Goal: Task Accomplishment & Management: Use online tool/utility

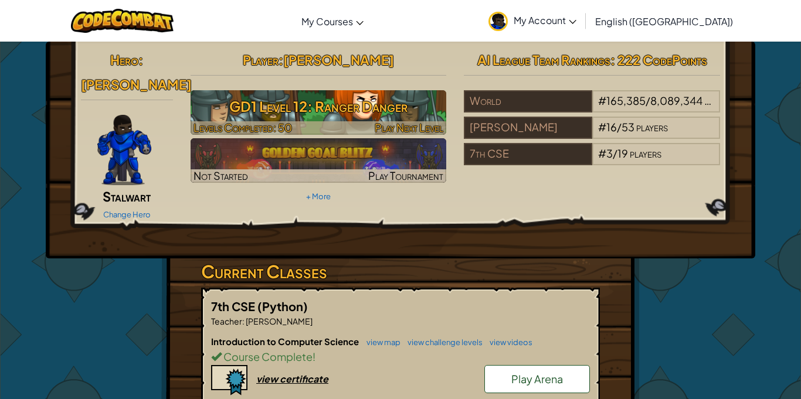
click at [392, 120] on img at bounding box center [319, 112] width 256 height 45
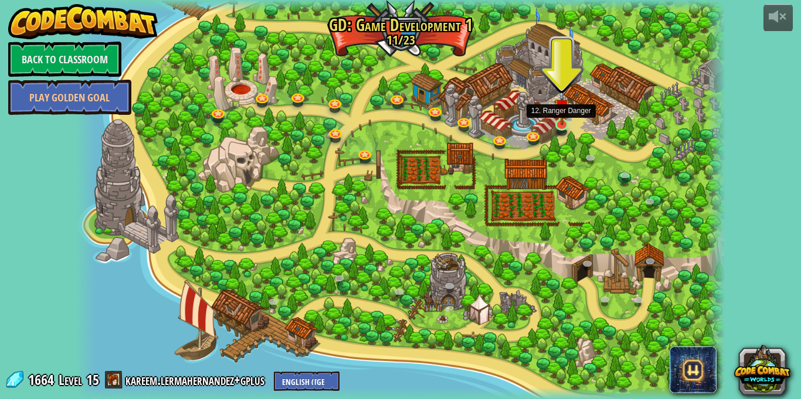
click at [562, 125] on img at bounding box center [562, 107] width 16 height 37
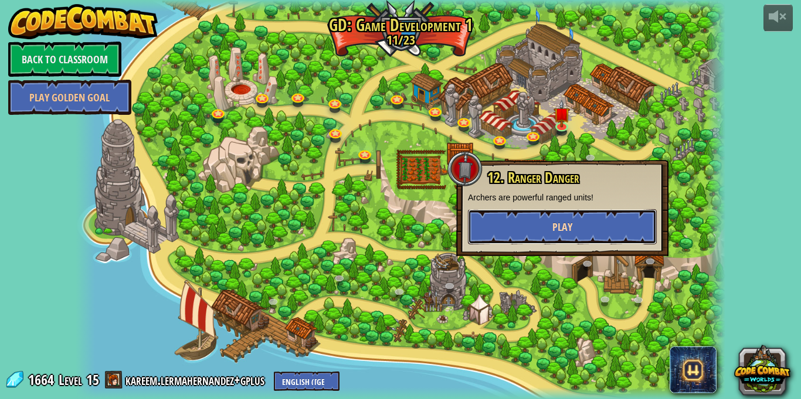
click at [555, 222] on span "Play" at bounding box center [562, 227] width 20 height 15
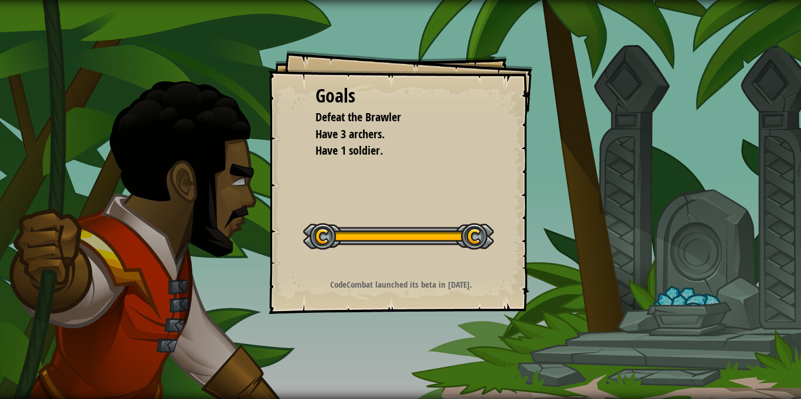
click at [457, 152] on li "Have 1 soldier." at bounding box center [392, 150] width 182 height 17
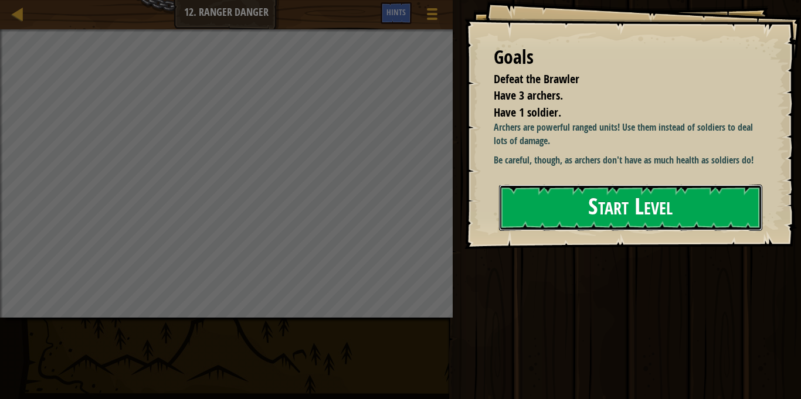
click at [526, 209] on button "Start Level" at bounding box center [630, 208] width 263 height 46
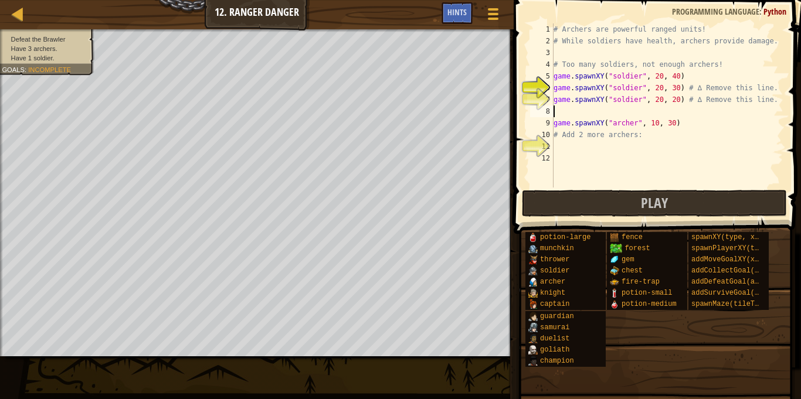
click at [582, 108] on div "# Archers are powerful ranged units! # While soldiers have health, archers prov…" at bounding box center [667, 117] width 232 height 188
click at [588, 141] on div "# Archers are powerful ranged units! # While soldiers have health, archers prov…" at bounding box center [667, 117] width 232 height 188
drag, startPoint x: 549, startPoint y: 124, endPoint x: 563, endPoint y: 123, distance: 14.1
click at [563, 123] on div "1 2 3 4 5 6 7 8 9 10 11 12 # Archers are powerful ranged units! # While soldier…" at bounding box center [656, 105] width 256 height 164
type textarea "game.spawnXY("[PERSON_NAME]", 10, 30) # Add 2 more archers:"
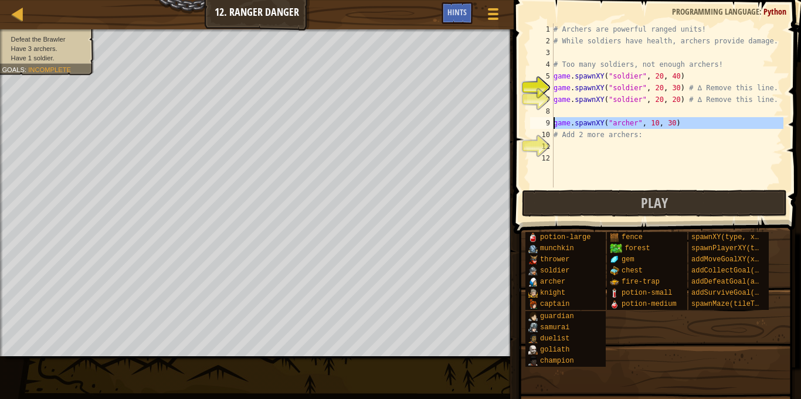
click at [565, 146] on div "# Archers are powerful ranged units! # While soldiers have health, archers prov…" at bounding box center [667, 117] width 232 height 188
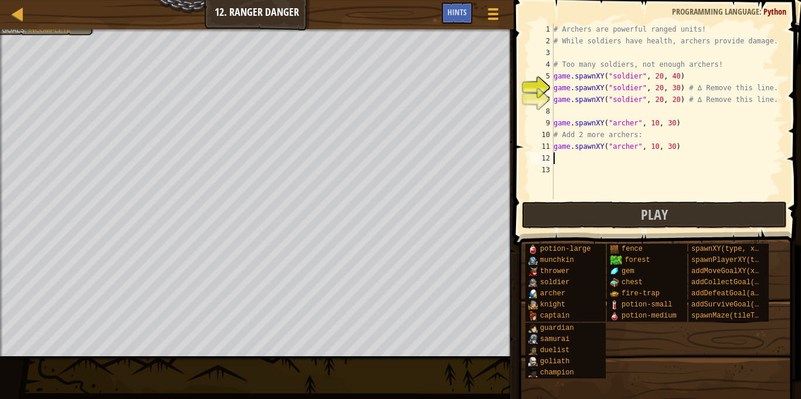
click at [569, 164] on div "# Archers are powerful ranged units! # While soldiers have health, archers prov…" at bounding box center [667, 122] width 232 height 199
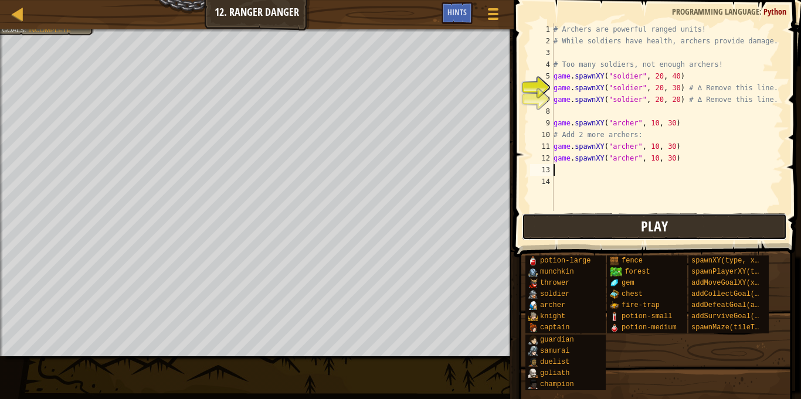
click at [572, 232] on button "Play" at bounding box center [654, 226] width 265 height 27
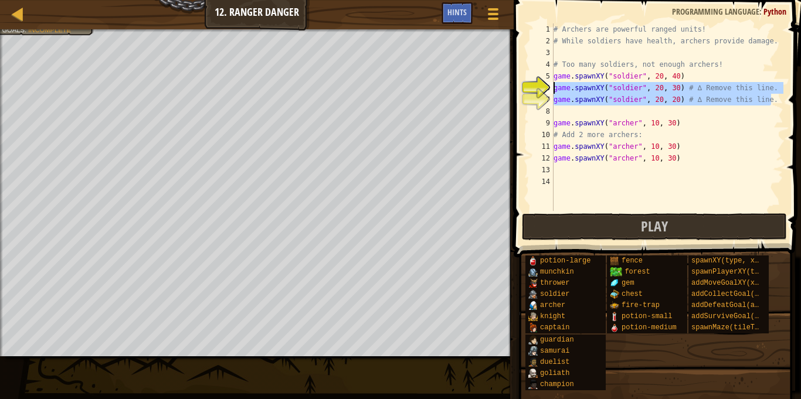
drag, startPoint x: 776, startPoint y: 101, endPoint x: 551, endPoint y: 90, distance: 225.4
click at [551, 90] on div "1 2 3 4 5 6 7 8 9 10 11 12 13 14 # Archers are powerful ranged units! # While s…" at bounding box center [656, 117] width 256 height 188
type textarea "\"
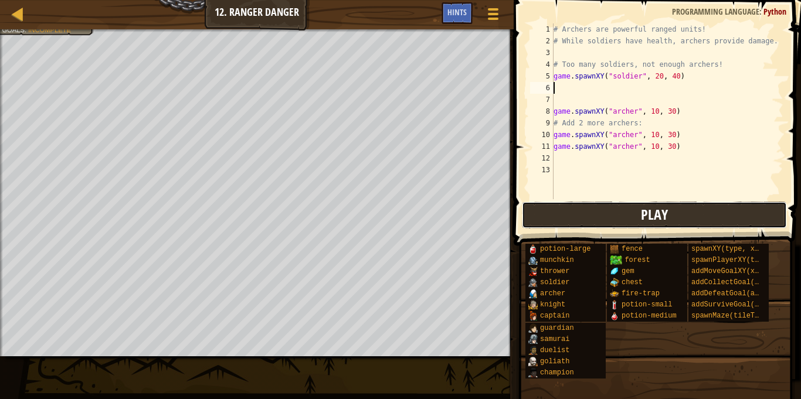
click at [593, 204] on button "Play" at bounding box center [654, 215] width 265 height 27
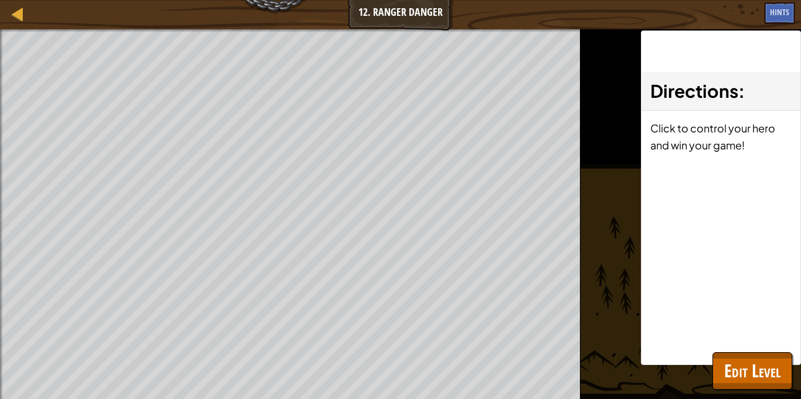
click at [593, 204] on div "Defeat the Brawler Have 3 archers. Have 1 soldier. Goals : Ran out of time ♫ Ga…" at bounding box center [400, 214] width 801 height 370
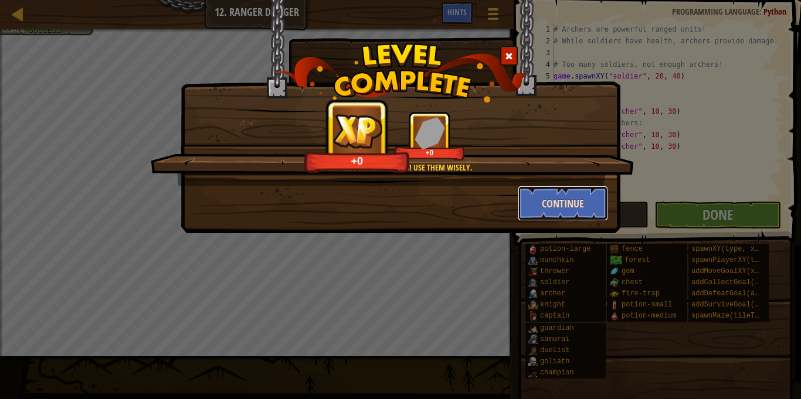
click at [594, 200] on button "Continue" at bounding box center [563, 203] width 91 height 35
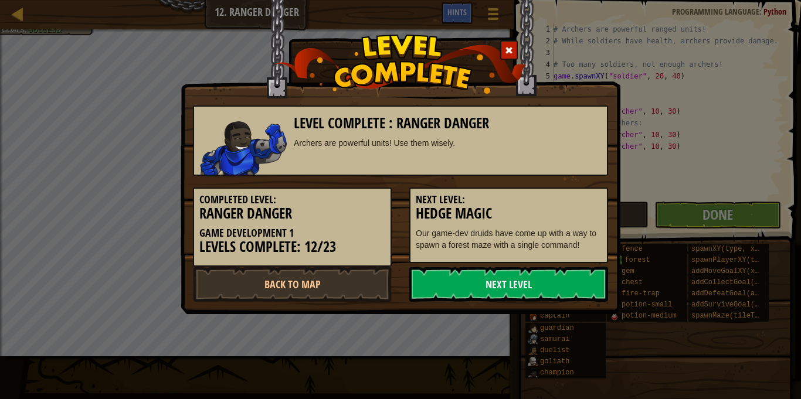
click at [588, 197] on h5 "Next Level:" at bounding box center [509, 200] width 186 height 12
click at [561, 288] on link "Next Level" at bounding box center [508, 284] width 199 height 35
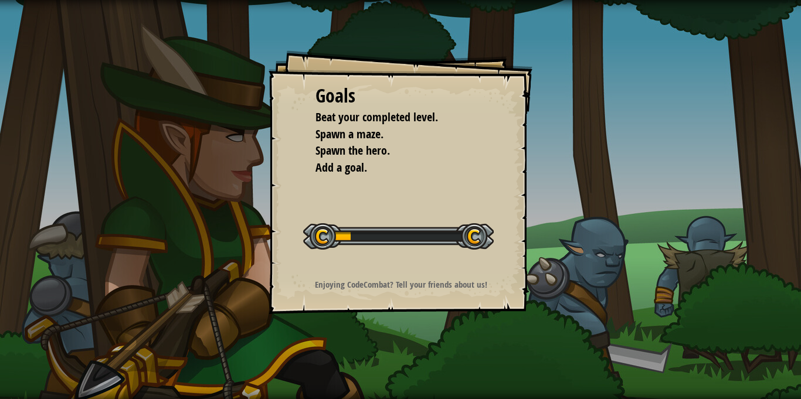
click at [561, 288] on div "Goals Beat your completed level. Spawn a maze. Spawn the hero. Add a goal. Star…" at bounding box center [400, 199] width 801 height 399
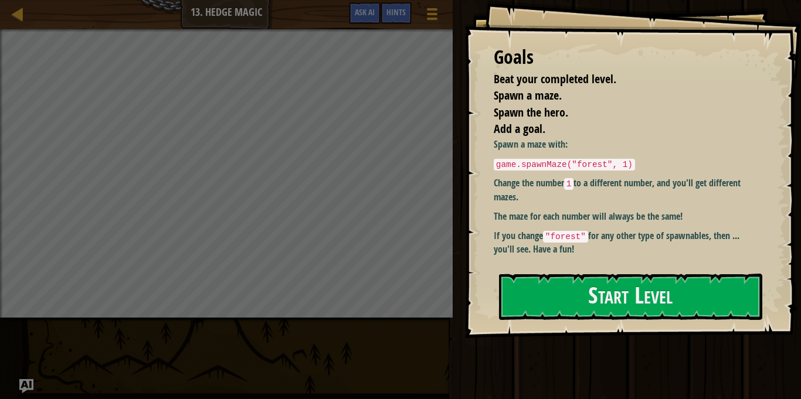
click at [577, 268] on div "Goals Beat your completed level. Spawn a maze. Spawn the hero. Add a goal. Spaw…" at bounding box center [632, 169] width 336 height 338
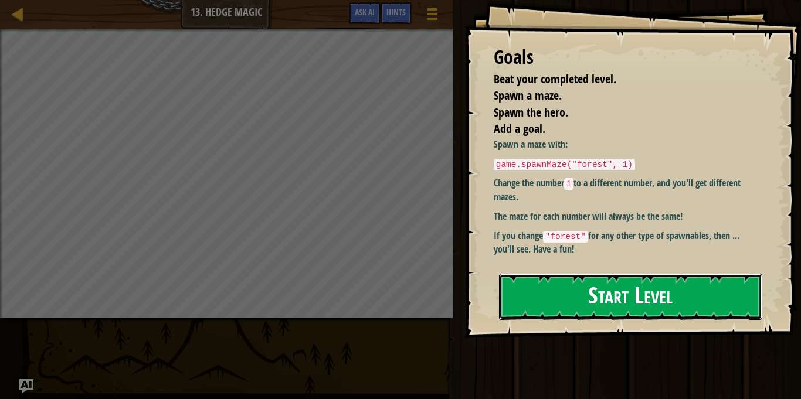
click at [571, 297] on button "Start Level" at bounding box center [630, 297] width 263 height 46
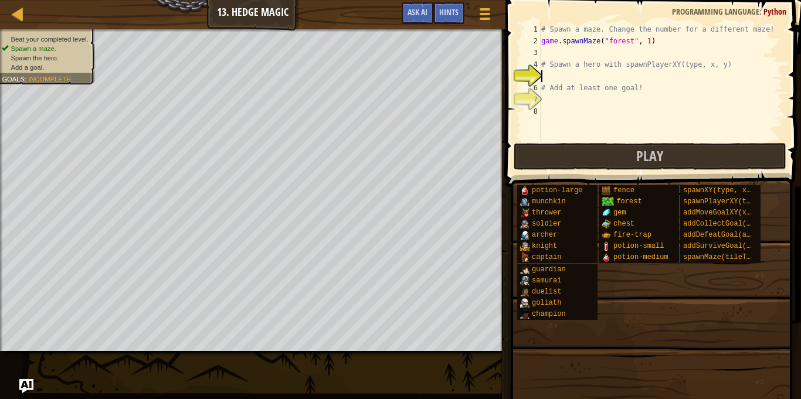
click at [643, 41] on div "# Spawn a maze. Change the number for a different maze! game . spawnMaze ( "for…" at bounding box center [661, 93] width 244 height 141
type textarea "game.spawnMaze("forest", 1)"
click at [647, 43] on div "# Spawn a maze. Change the number for a different maze! game . spawnMaze ( "for…" at bounding box center [661, 93] width 244 height 141
click at [664, 79] on div "# Spawn a maze. Change the number for a different maze! game . spawnMaze ( "for…" at bounding box center [661, 93] width 244 height 141
drag, startPoint x: 623, startPoint y: 66, endPoint x: 743, endPoint y: 64, distance: 119.6
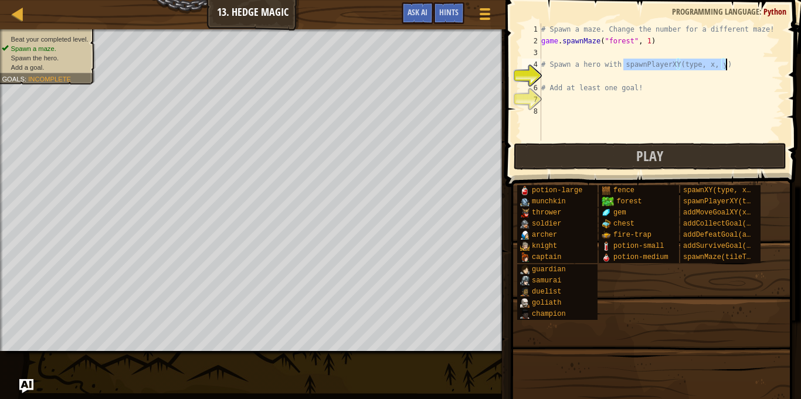
click at [743, 64] on div "# Spawn a maze. Change the number for a different maze! game . spawnMaze ( "for…" at bounding box center [661, 93] width 244 height 141
type textarea "# Spawn a hero with spawnPlayerXY(type, x, y)"
click at [718, 77] on div "# Spawn a maze. Change the number for a different maze! game . spawnMaze ( "for…" at bounding box center [661, 93] width 244 height 141
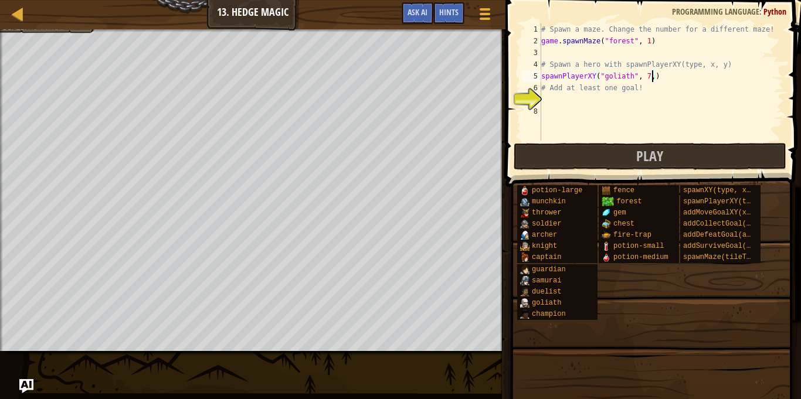
scroll to position [5, 16]
click at [719, 155] on button "Play" at bounding box center [650, 156] width 273 height 27
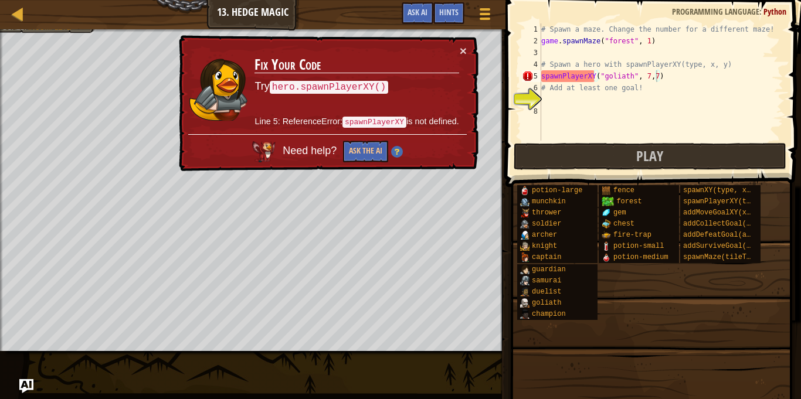
click at [540, 78] on div "5" at bounding box center [531, 76] width 19 height 12
click at [543, 77] on div "# Spawn a maze. Change the number for a different maze! game . spawnMaze ( "for…" at bounding box center [661, 93] width 244 height 141
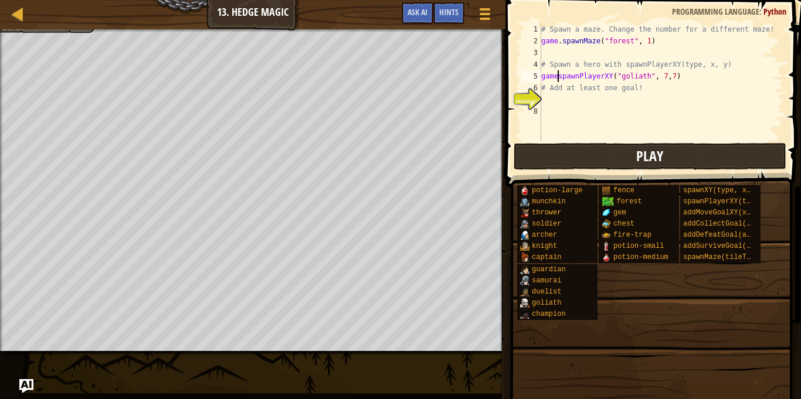
scroll to position [5, 3]
type textarea "game.spawnPlayerXY("goliath", 7,7)"
click at [609, 165] on button "Play" at bounding box center [650, 156] width 273 height 27
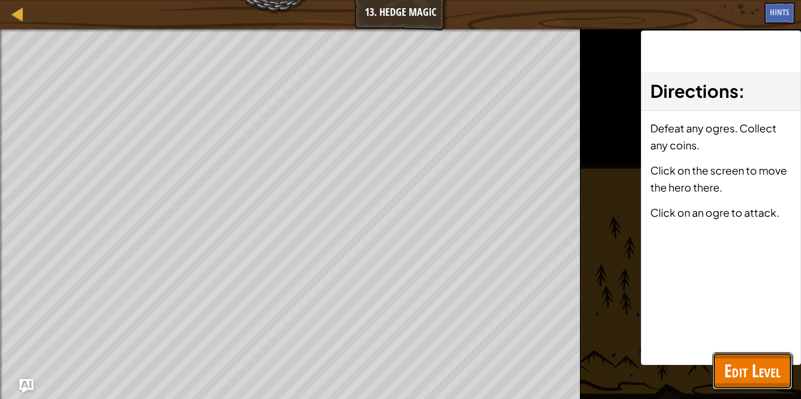
click at [761, 366] on span "Edit Level" at bounding box center [752, 371] width 56 height 24
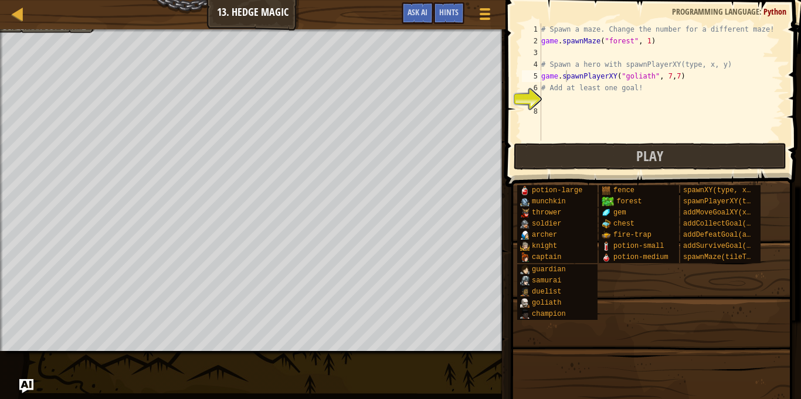
click at [551, 95] on div "# Spawn a maze. Change the number for a different maze! game . spawnMaze ( "for…" at bounding box center [661, 93] width 244 height 141
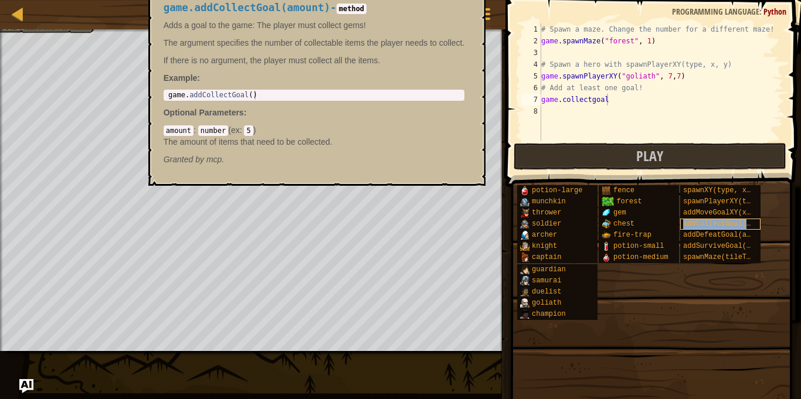
click at [698, 222] on span "addCollectGoal(amount)" at bounding box center [729, 224] width 93 height 8
click at [651, 97] on div "# Spawn a maze. Change the number for a different maze! game . spawnMaze ( "for…" at bounding box center [661, 93] width 244 height 141
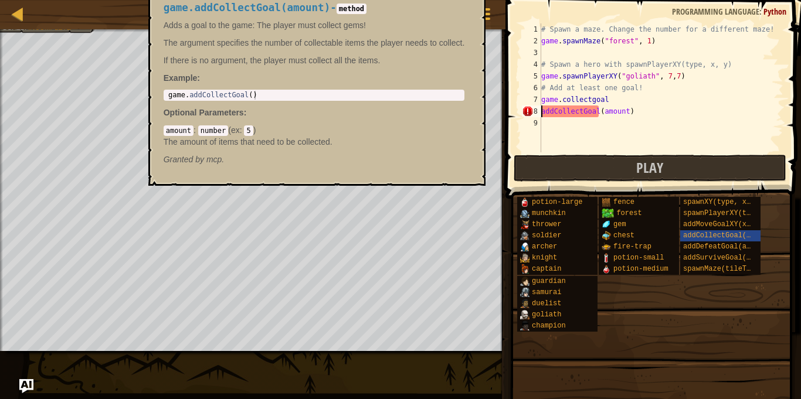
click at [621, 100] on div "# Spawn a maze. Change the number for a different maze! game . spawnMaze ( "for…" at bounding box center [661, 99] width 244 height 152
type textarea "g"
click at [631, 112] on div "# Spawn a maze. Change the number for a different maze! game . spawnMaze ( "for…" at bounding box center [661, 99] width 244 height 152
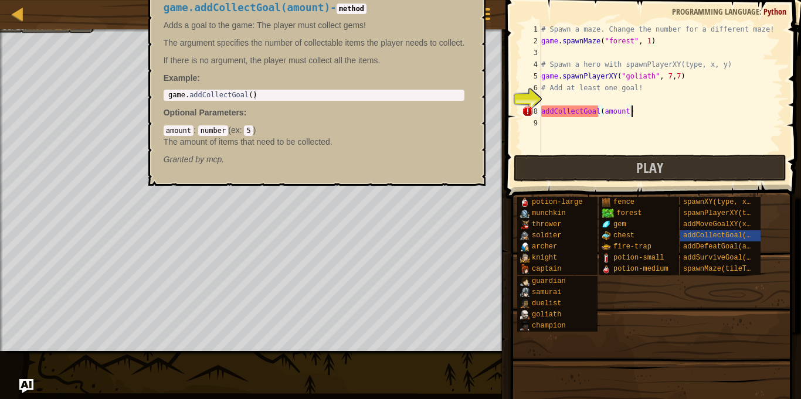
click at [630, 112] on div "# Spawn a maze. Change the number for a different maze! game . spawnMaze ( "for…" at bounding box center [661, 99] width 244 height 152
click at [625, 112] on div "# Spawn a maze. Change the number for a different maze! game . spawnMaze ( "for…" at bounding box center [661, 99] width 244 height 152
type textarea "addCollectGoal(3)"
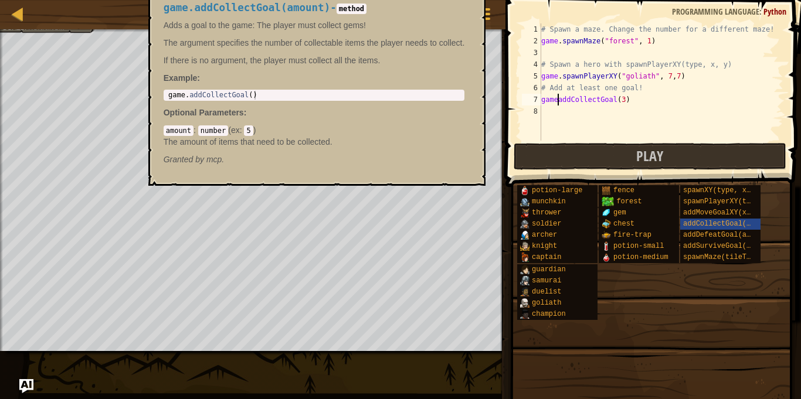
scroll to position [5, 3]
type textarea "game.addCollectGoal(3)"
click at [562, 141] on span at bounding box center [654, 77] width 305 height 222
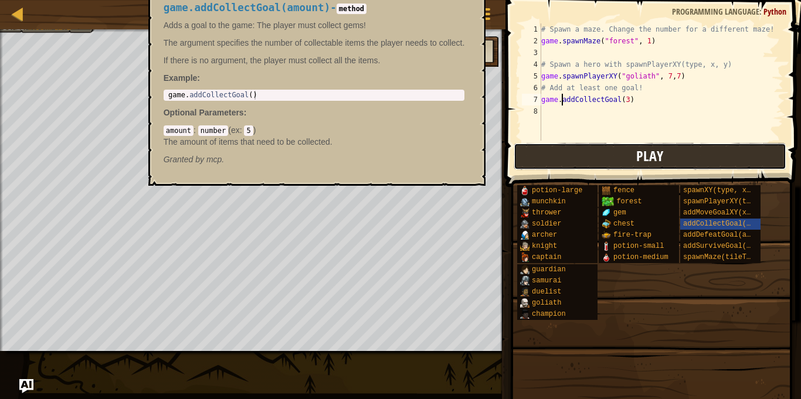
click at [562, 147] on button "Play" at bounding box center [650, 156] width 273 height 27
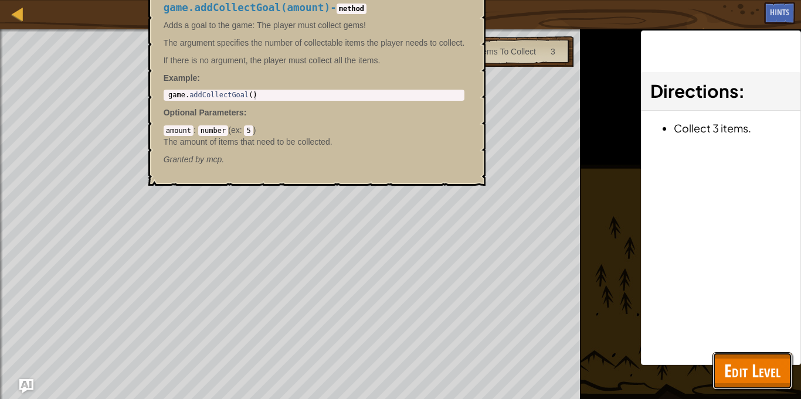
click at [752, 359] on span "Edit Level" at bounding box center [752, 371] width 56 height 24
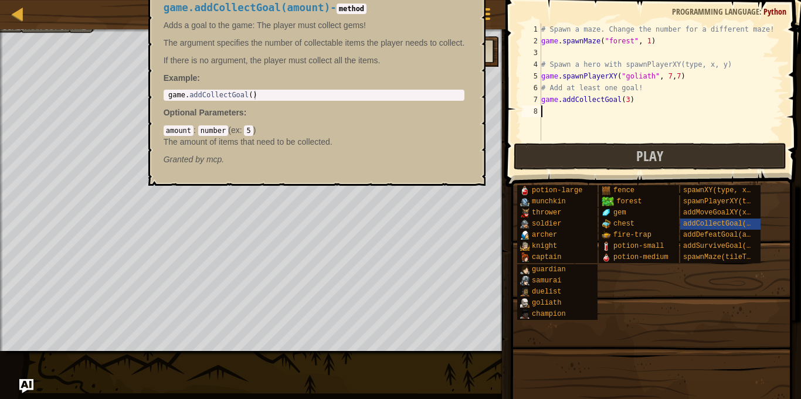
click at [563, 111] on div "# Spawn a maze. Change the number for a different maze! game . spawnMaze ( "for…" at bounding box center [661, 93] width 244 height 141
click at [627, 99] on div "# Spawn a maze. Change the number for a different maze! game . spawnMaze ( "for…" at bounding box center [661, 93] width 244 height 141
type textarea "game.addCollectGoal(1)"
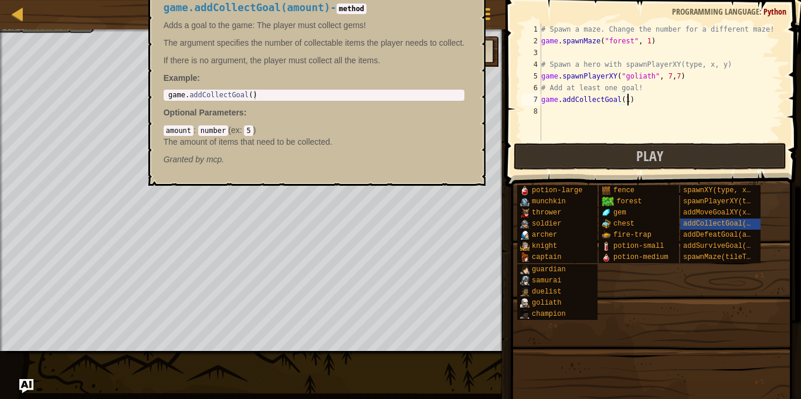
scroll to position [5, 12]
click at [582, 112] on div "# Spawn a maze. Change the number for a different maze! game . spawnMaze ( "for…" at bounding box center [661, 93] width 244 height 141
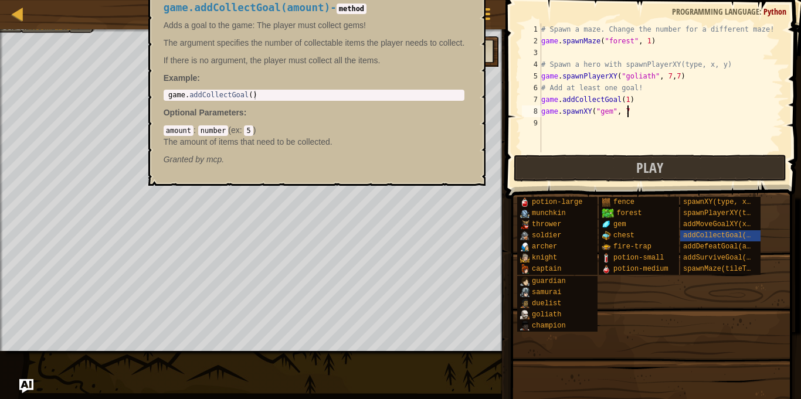
scroll to position [5, 12]
type textarea "game.spawnXY("gem", 7"
select select "ace/mode/python"
select select "ace/theme/textmate"
select select "markbegin"
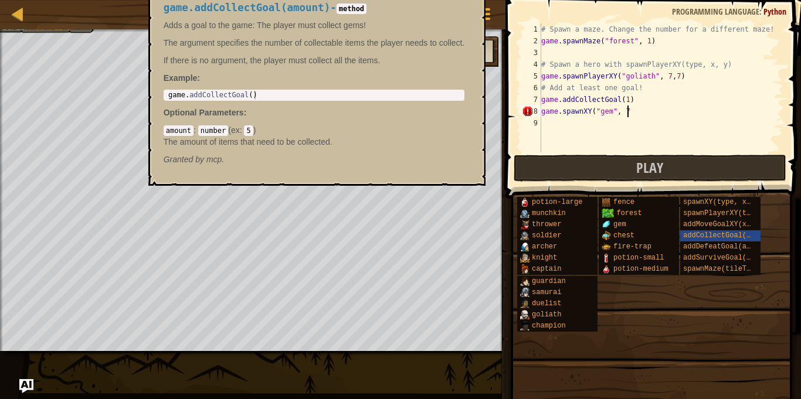
select select "true"
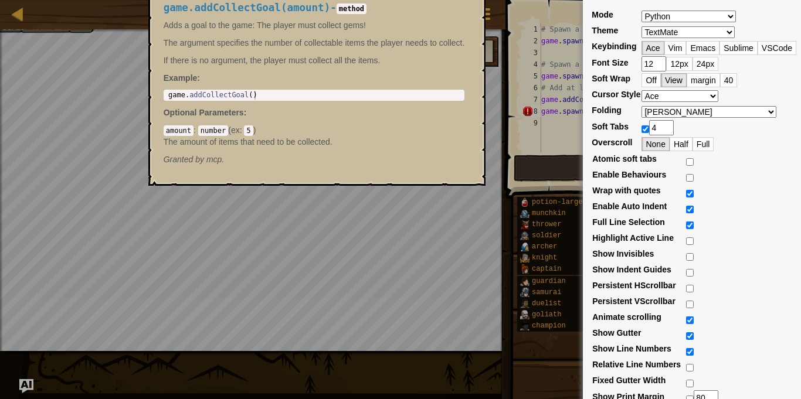
click at [454, 174] on div "game.addCollectGoal(amount) - method Adds a goal to the game: The player must c…" at bounding box center [314, 83] width 318 height 185
click at [459, 195] on div "Mode ABAP ABC ActionScript [PERSON_NAME] Apache Conf Apex AQL AsciiDoc ASL Asse…" at bounding box center [400, 199] width 801 height 399
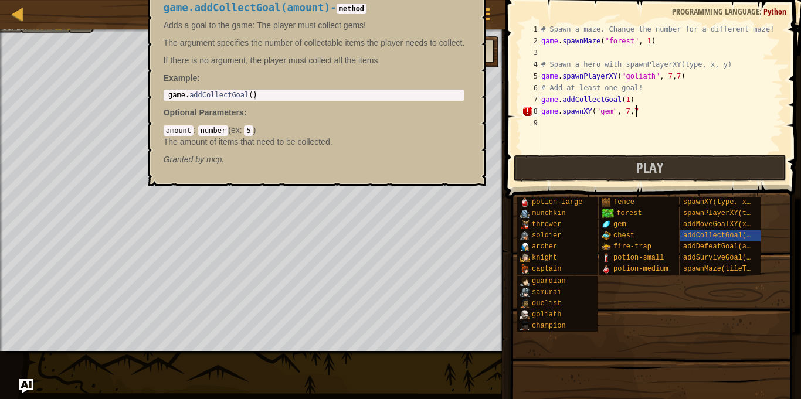
scroll to position [5, 13]
type textarea "game.spawnXY("gem", 7,7"
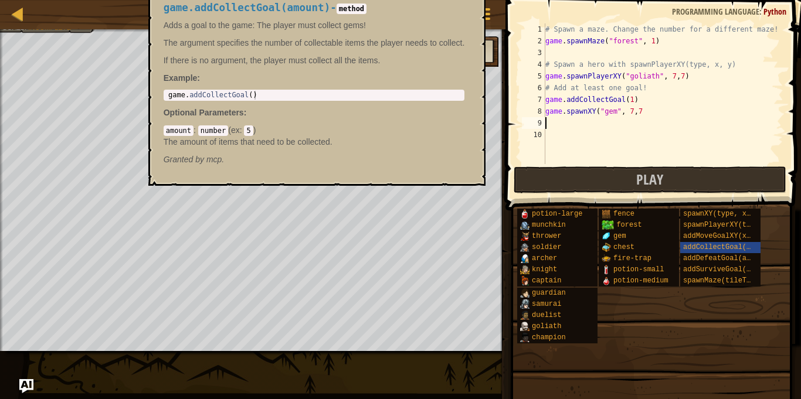
scroll to position [5, 0]
type textarea "\"
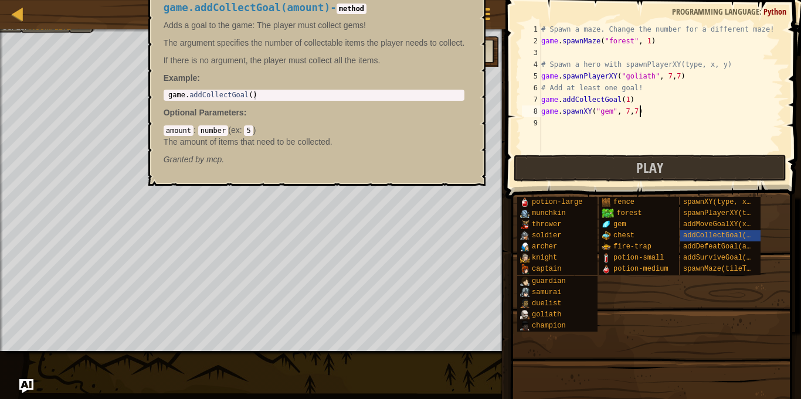
scroll to position [5, 13]
type textarea "game.spawnXY("gem", 7,7)"
click at [668, 164] on button "Play" at bounding box center [650, 168] width 273 height 27
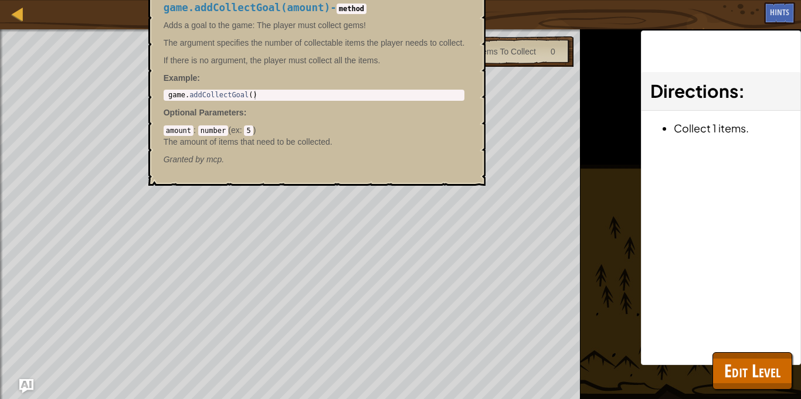
click at [107, 352] on div "Map Game Development 1 13. Hedge Magic Game Menu Done Hints Ask AI 1 הההההההההה…" at bounding box center [400, 199] width 801 height 399
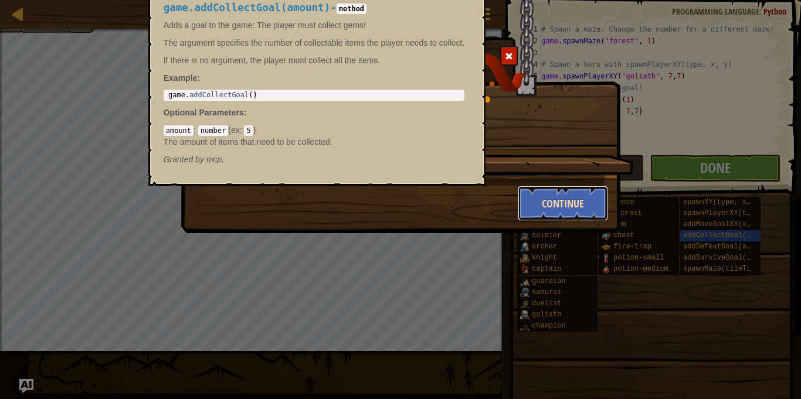
click at [555, 205] on button "Continue" at bounding box center [563, 203] width 91 height 35
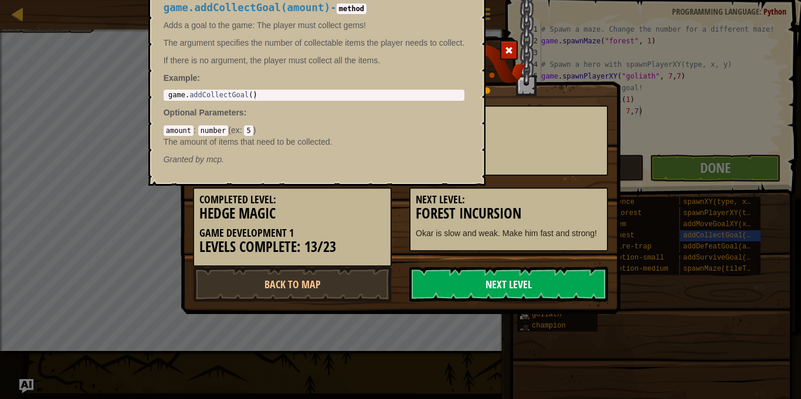
click at [521, 298] on link "Next Level" at bounding box center [508, 284] width 199 height 35
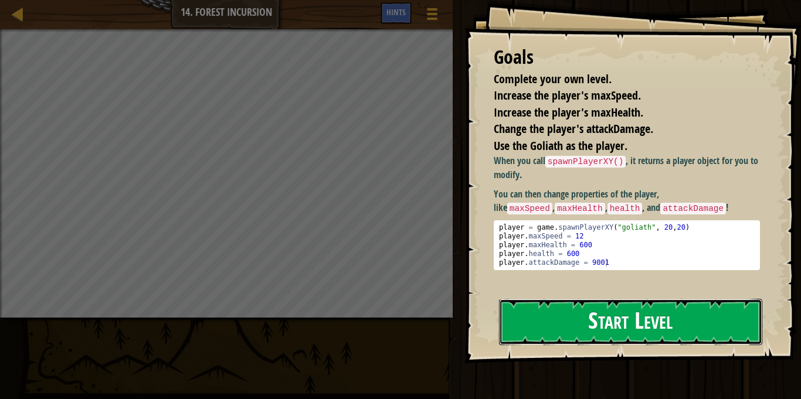
click at [579, 305] on button "Start Level" at bounding box center [630, 322] width 263 height 46
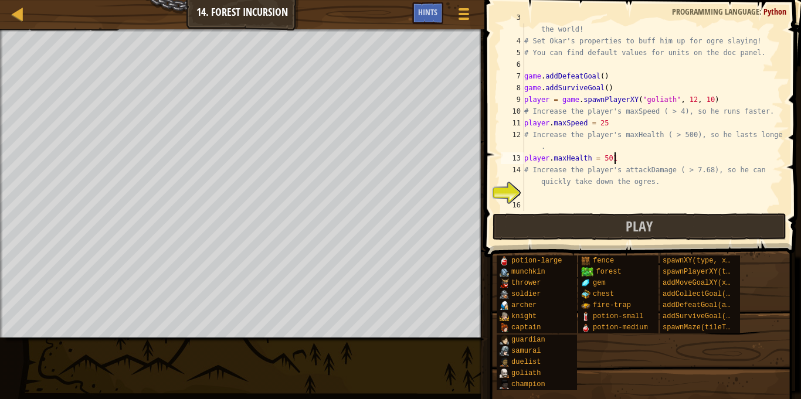
scroll to position [5, 12]
type textarea "player.maxHealth = 501"
click at [638, 228] on span "Play" at bounding box center [638, 226] width 27 height 19
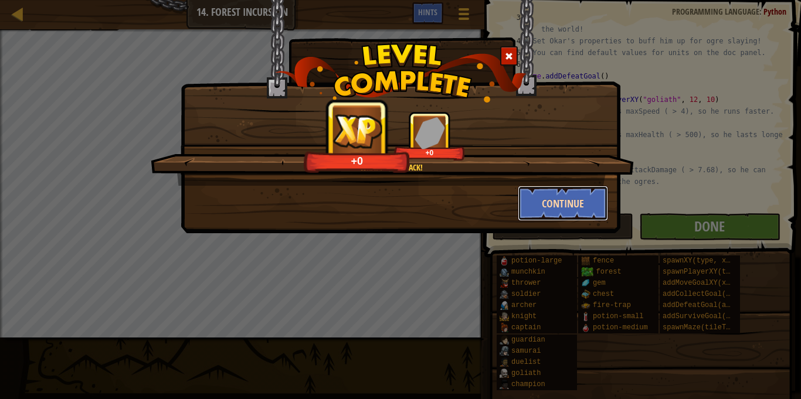
click at [545, 194] on button "Continue" at bounding box center [563, 203] width 91 height 35
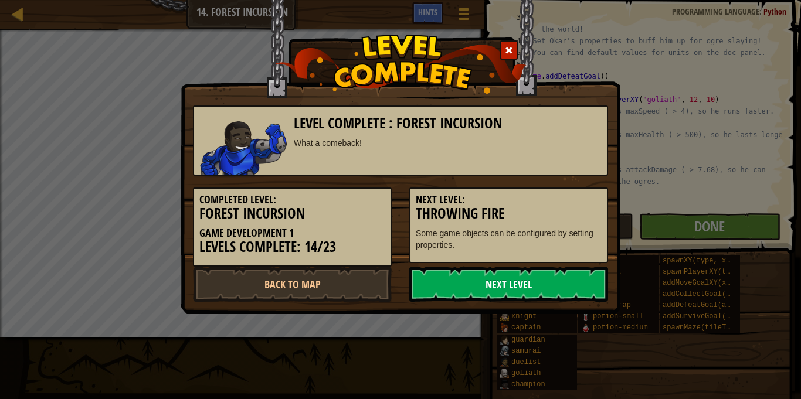
click at [528, 293] on link "Next Level" at bounding box center [508, 284] width 199 height 35
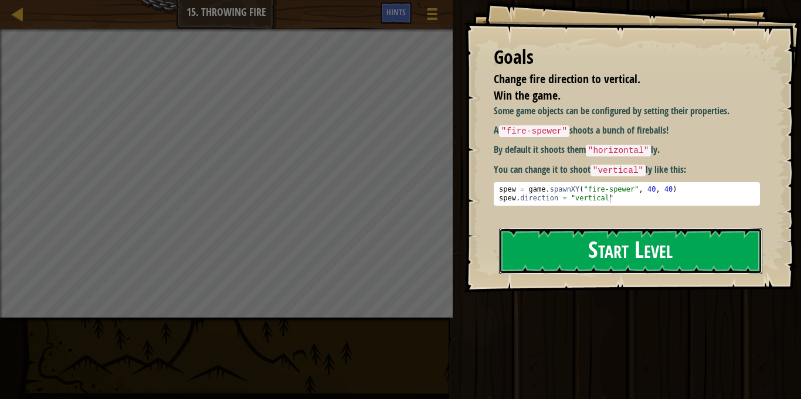
click at [656, 243] on button "Start Level" at bounding box center [630, 251] width 263 height 46
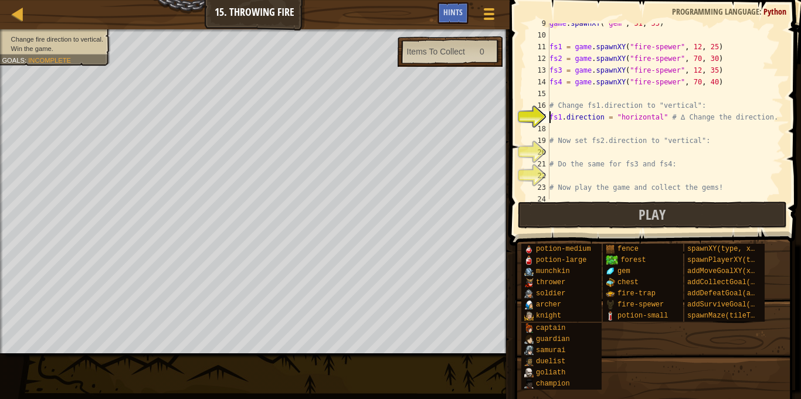
scroll to position [106, 0]
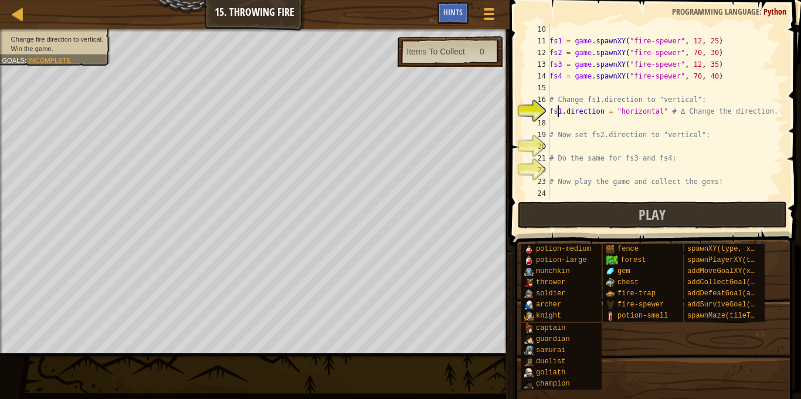
click at [559, 110] on div "fs1 = game . spawnXY ( "fire-spewer" , 12 , 25 ) fs2 = game . spawnXY ( "fire-s…" at bounding box center [665, 122] width 236 height 199
click at [658, 111] on div "fs1 = game . spawnXY ( "fire-spewer" , 12 , 25 ) fs2 = game . spawnXY ( "fire-s…" at bounding box center [665, 122] width 236 height 199
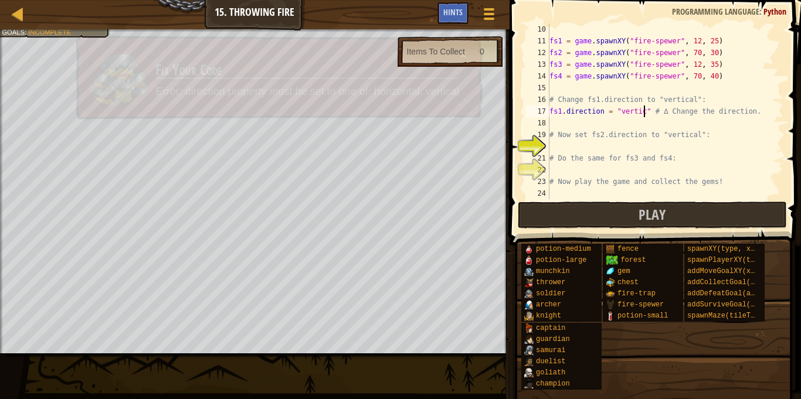
scroll to position [5, 13]
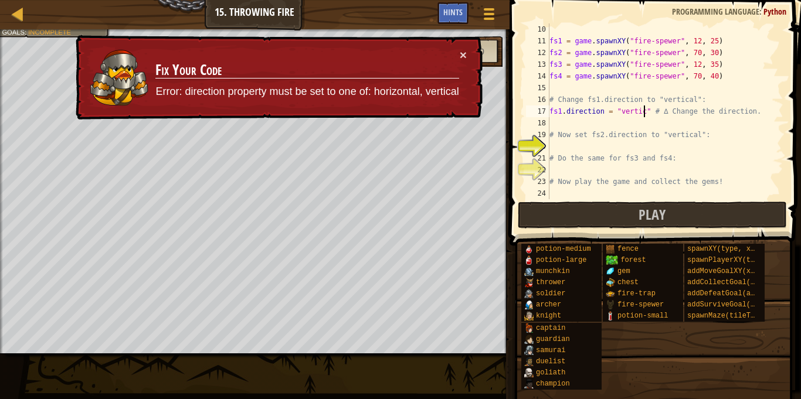
type textarea "fs1.direction = "vertic" # ∆ Change the direction."
click at [689, 145] on div "fs1 = game . spawnXY ( "fire-spewer" , 12 , 25 ) fs2 = game . spawnXY ( "fire-s…" at bounding box center [665, 122] width 236 height 199
click at [645, 116] on div "fs1 = game . spawnXY ( "fire-spewer" , 12 , 25 ) fs2 = game . spawnXY ( "fire-s…" at bounding box center [665, 122] width 236 height 199
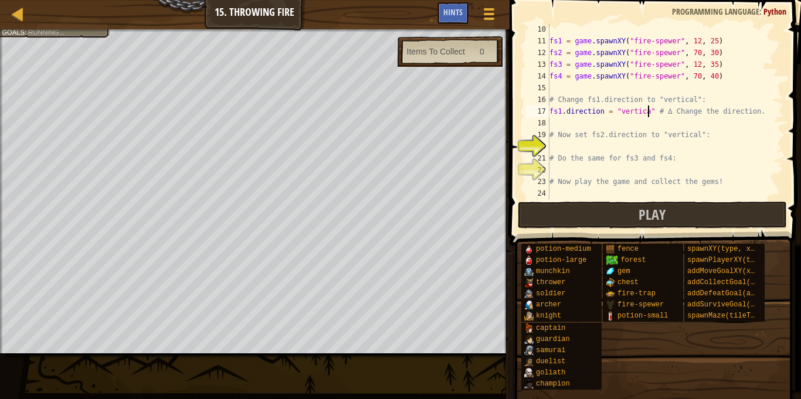
type textarea "fs1.direction = "vertical" # ∆ Change the direction."
click at [639, 147] on div "fs1 = game . spawnXY ( "fire-spewer" , 12 , 25 ) fs2 = game . spawnXY ( "fire-s…" at bounding box center [665, 122] width 236 height 199
type textarea "fs2.direction = "vertical""
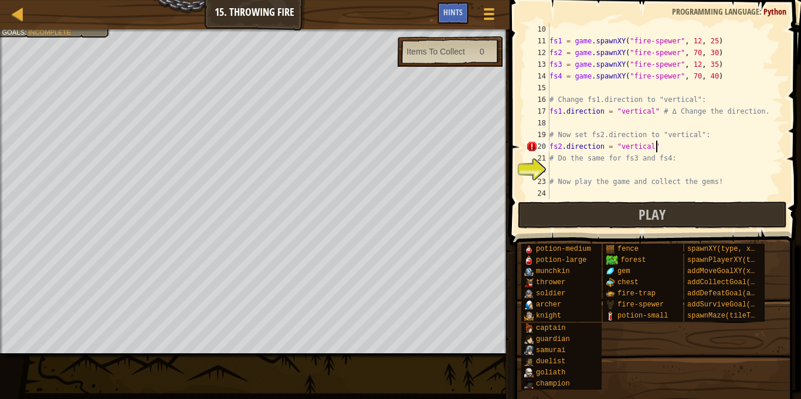
scroll to position [5, 15]
drag, startPoint x: 668, startPoint y: 145, endPoint x: 547, endPoint y: 149, distance: 120.9
click at [547, 149] on div "fs2.direction = "vertical" 10 11 12 13 14 15 16 17 18 19 20 21 22 23 24 fs1 = g…" at bounding box center [653, 111] width 260 height 176
click at [594, 168] on div "fs1 = game . spawnXY ( "fire-spewer" , 12 , 25 ) fs2 = game . spawnXY ( "fire-s…" at bounding box center [665, 122] width 236 height 199
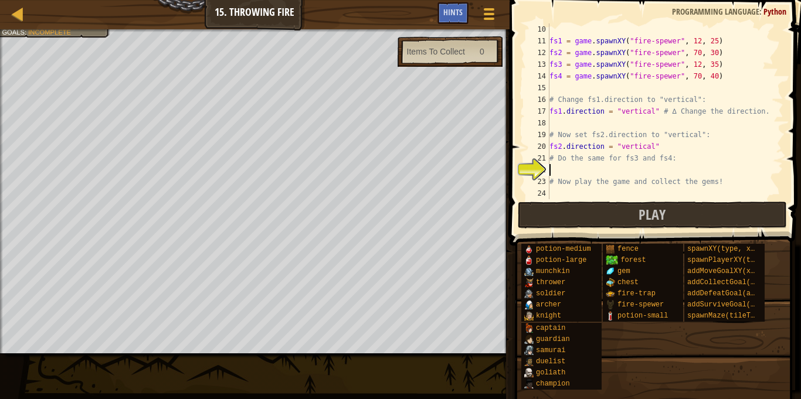
paste textarea "fs2.direction = "vertical""
type textarea "fs2.direction = "vertical""
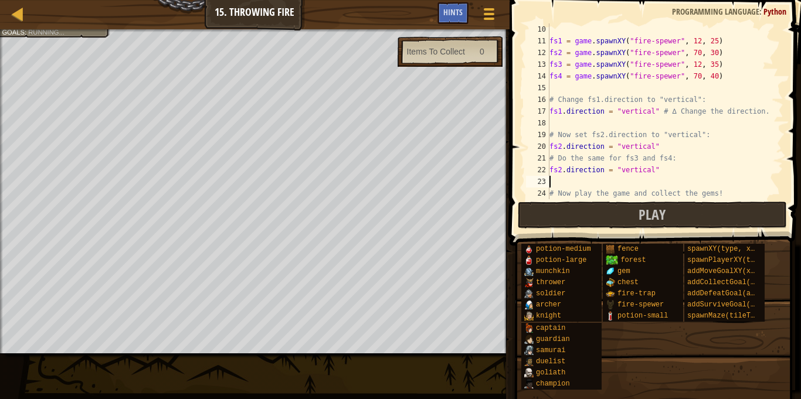
paste textarea "fs2.direction = "vertical""
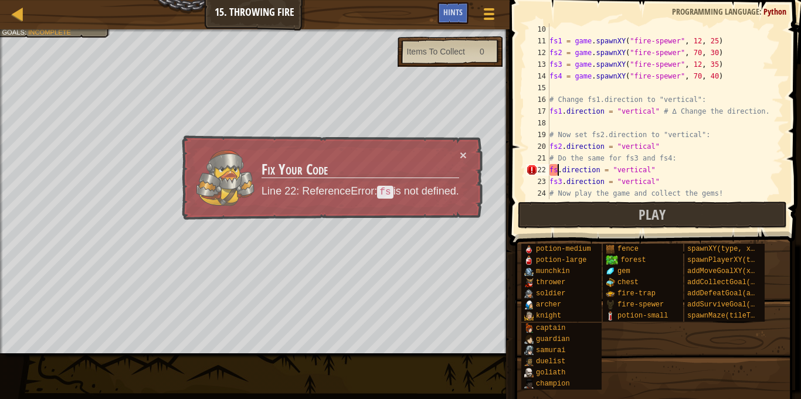
scroll to position [5, 2]
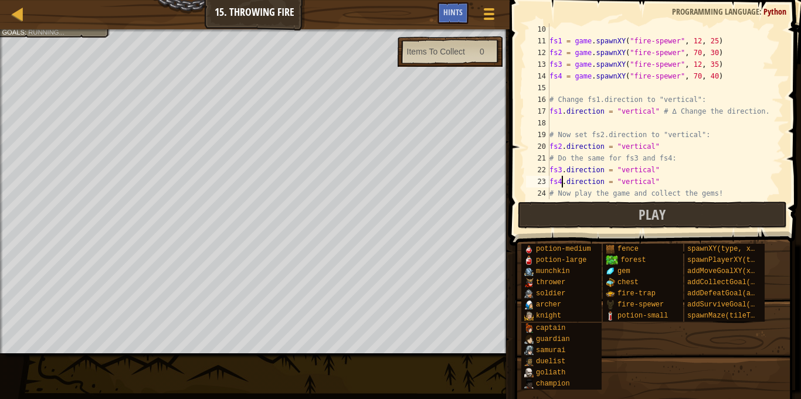
type textarea "fs3.direction = "vertical""
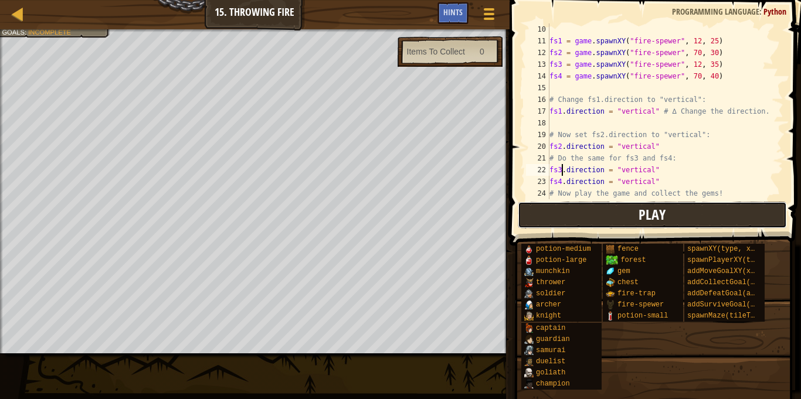
click at [630, 205] on button "Play" at bounding box center [652, 215] width 269 height 27
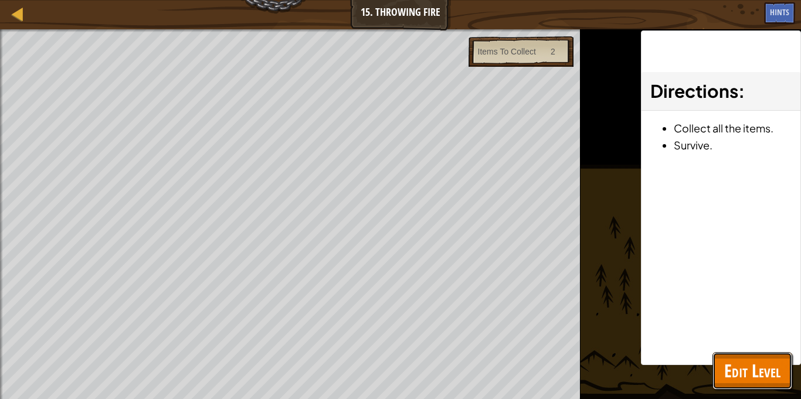
click at [728, 362] on span "Edit Level" at bounding box center [752, 371] width 56 height 24
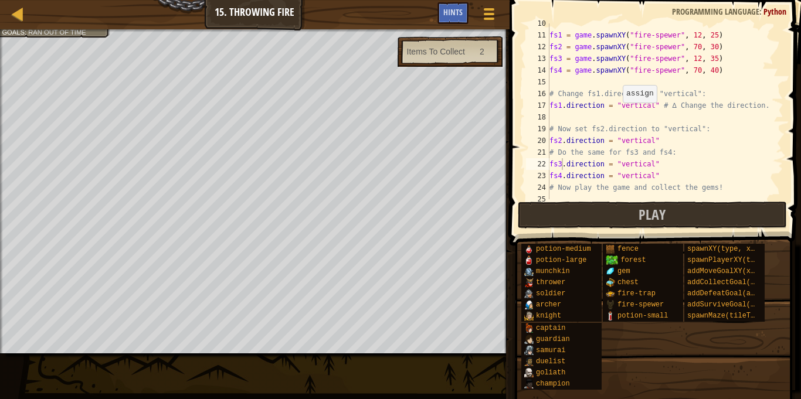
scroll to position [117, 0]
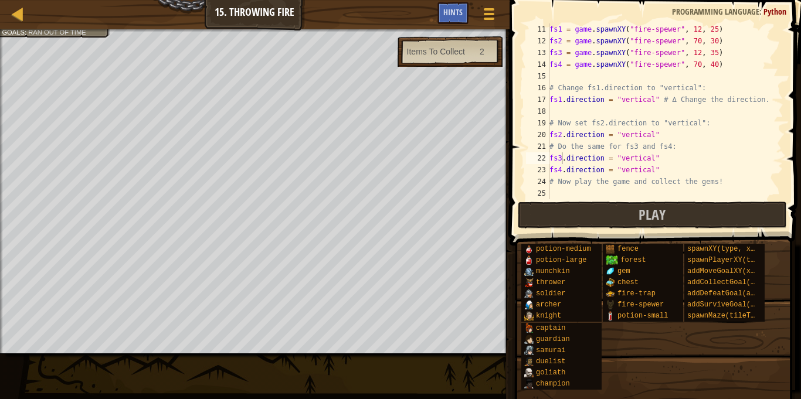
click at [564, 190] on div "fs1 = game . spawnXY ( "fire-spewer" , 12 , 25 ) fs2 = game . spawnXY ( "fire-s…" at bounding box center [665, 122] width 236 height 199
type textarea "h"
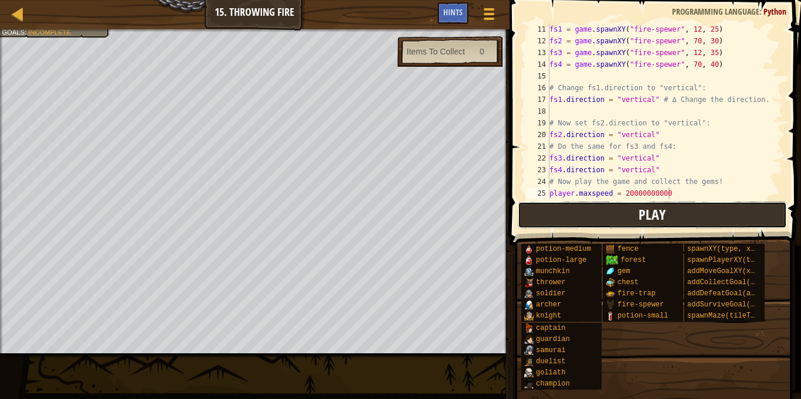
click at [583, 216] on button "Play" at bounding box center [652, 215] width 269 height 27
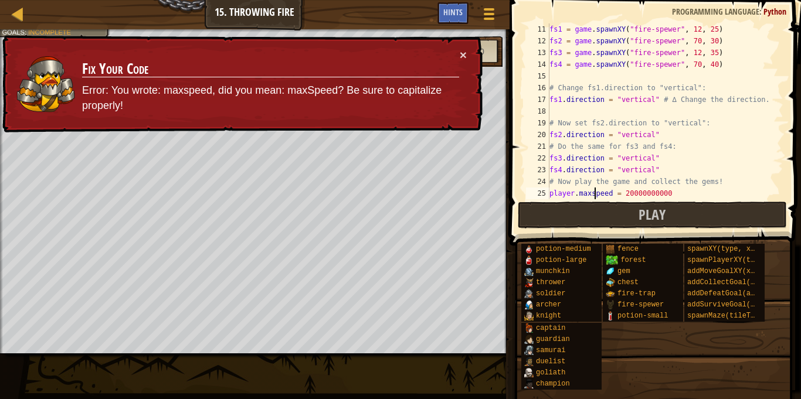
click at [594, 190] on div "fs1 = game . spawnXY ( "fire-spewer" , 12 , 25 ) fs2 = game . spawnXY ( "fire-s…" at bounding box center [665, 122] width 236 height 199
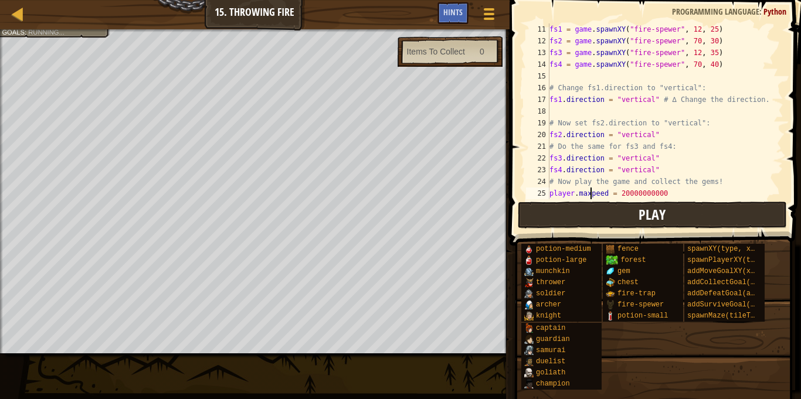
scroll to position [5, 16]
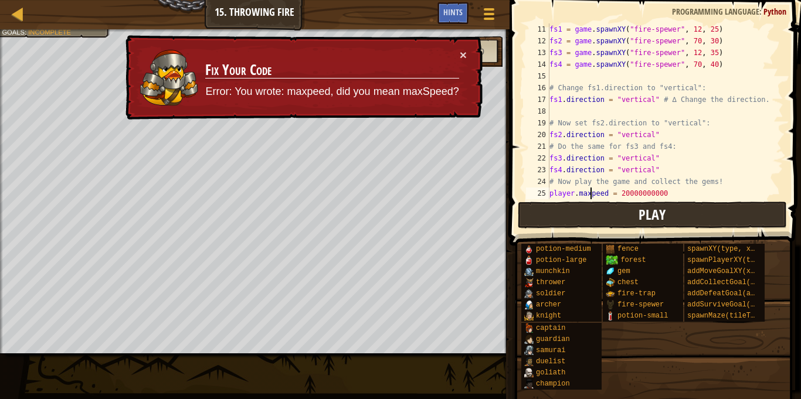
type textarea "player.maxSpeed = 20000000000"
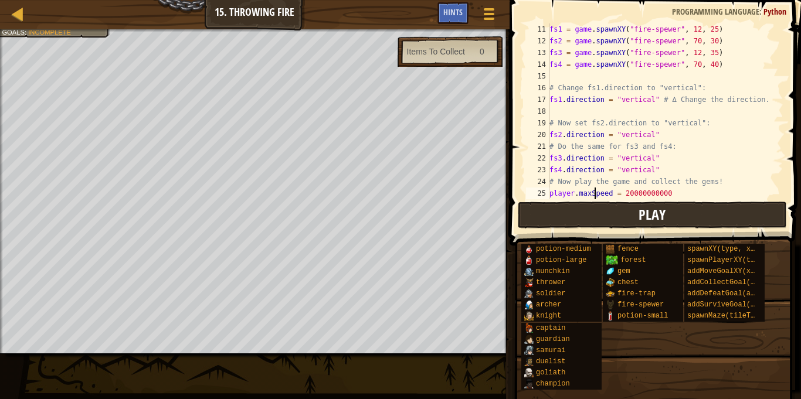
scroll to position [5, 6]
click at [618, 220] on button "Play" at bounding box center [652, 215] width 269 height 27
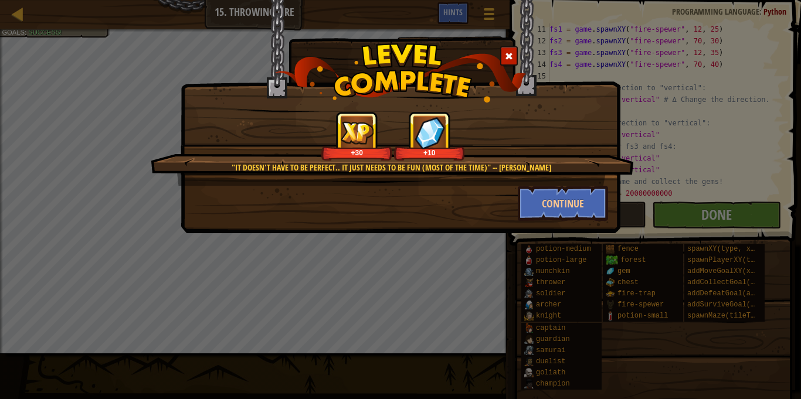
click at [502, 57] on div at bounding box center [509, 55] width 18 height 19
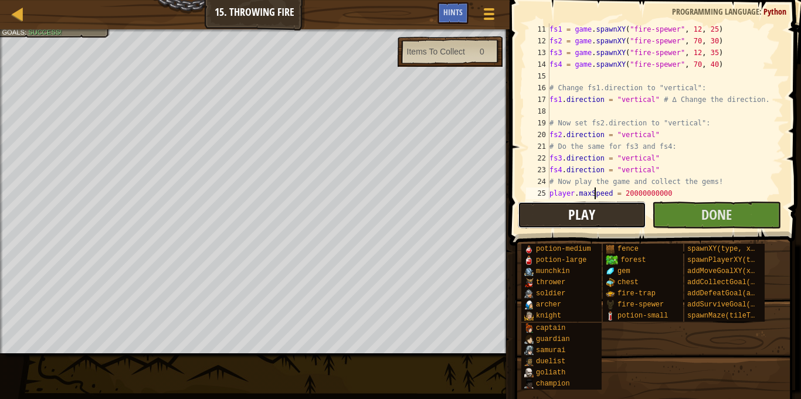
click at [610, 217] on button "Play" at bounding box center [582, 215] width 128 height 27
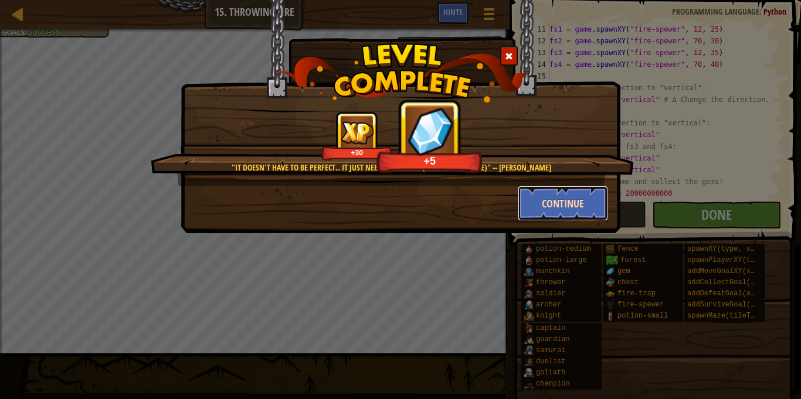
click at [535, 212] on button "Continue" at bounding box center [563, 203] width 91 height 35
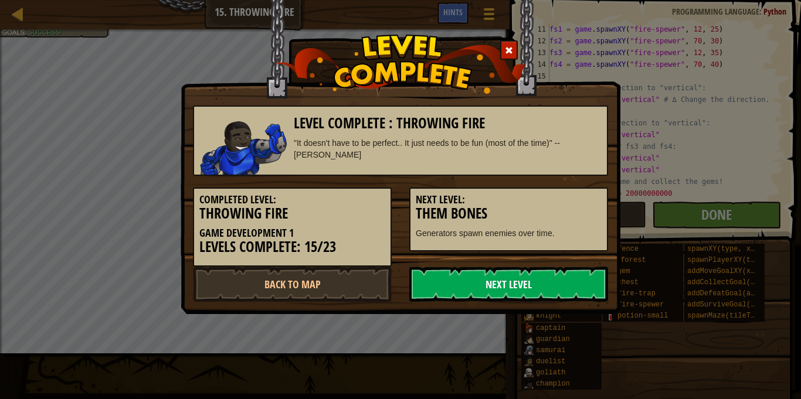
click at [535, 288] on link "Next Level" at bounding box center [508, 284] width 199 height 35
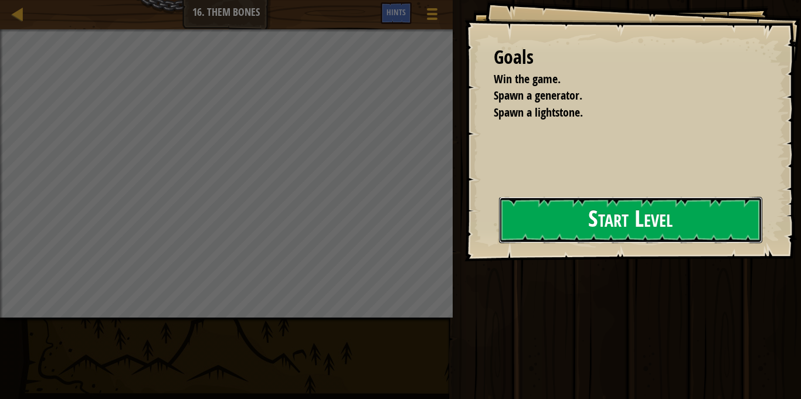
click at [521, 222] on button "Start Level" at bounding box center [630, 220] width 263 height 46
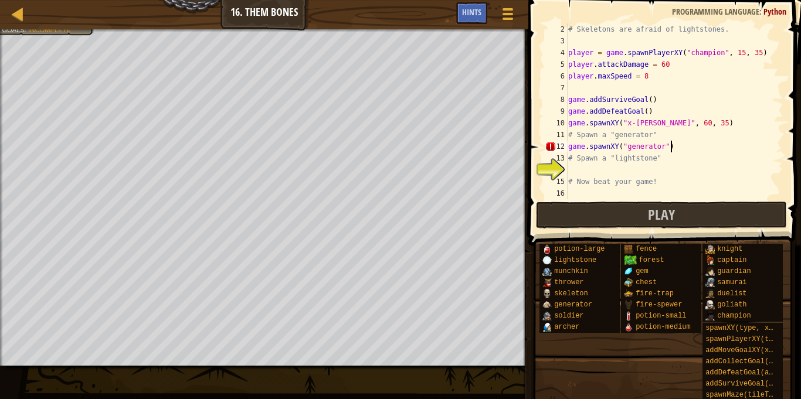
scroll to position [5, 14]
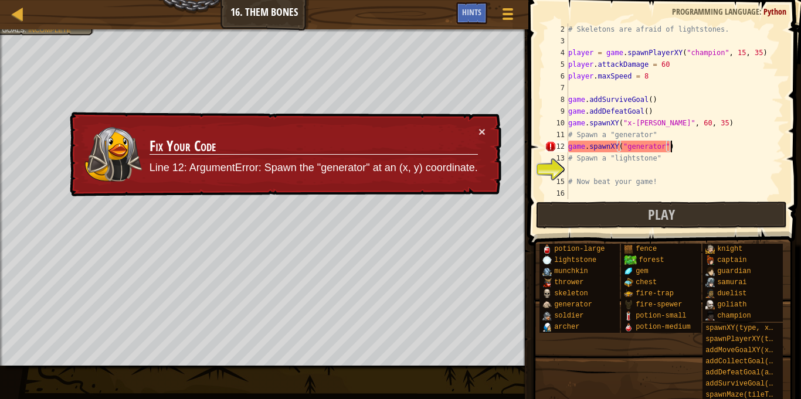
click at [669, 148] on div "# Skeletons are afraid of lightstones. player = game . spawnPlayerXY ( "champio…" at bounding box center [674, 122] width 217 height 199
type textarea "game.spawnXY("generator", 10,10)"
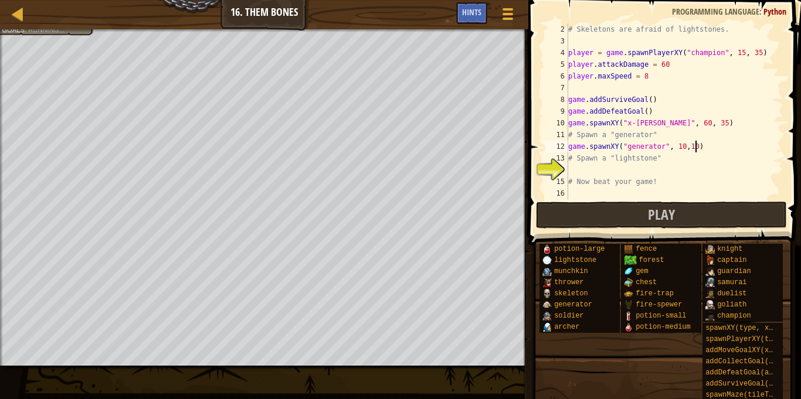
scroll to position [5, 18]
click at [639, 167] on div "# Skeletons are afraid of lightstones. player = game . spawnPlayerXY ( "champio…" at bounding box center [674, 122] width 217 height 199
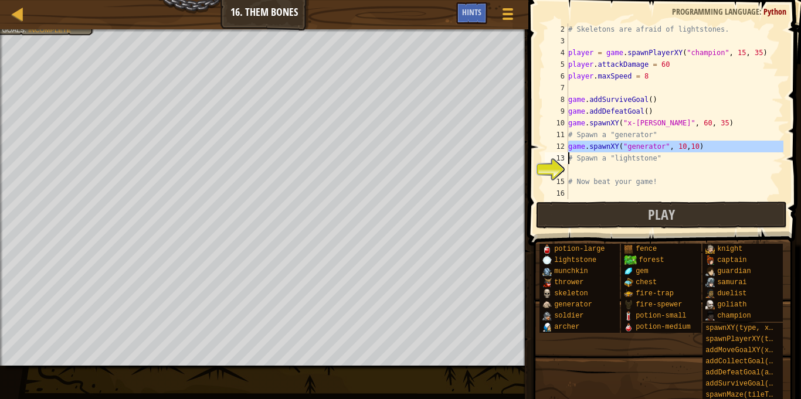
drag, startPoint x: 567, startPoint y: 144, endPoint x: 691, endPoint y: 147, distance: 123.7
click at [691, 147] on div "2 3 4 5 6 7 8 9 10 11 12 13 14 15 16 # Skeletons are afraid of lightstones. pla…" at bounding box center [662, 111] width 241 height 176
type textarea "game.spawnXY("generator", 10,10) # Spawn a "lightstone""
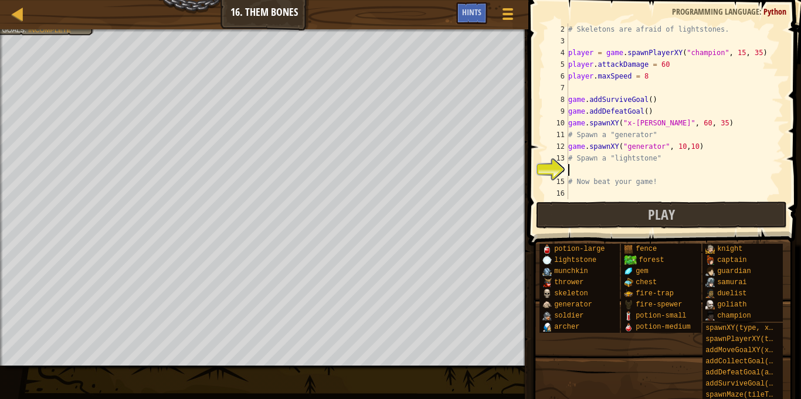
click at [681, 168] on div "# Skeletons are afraid of lightstones. player = game . spawnPlayerXY ( "champio…" at bounding box center [674, 122] width 217 height 199
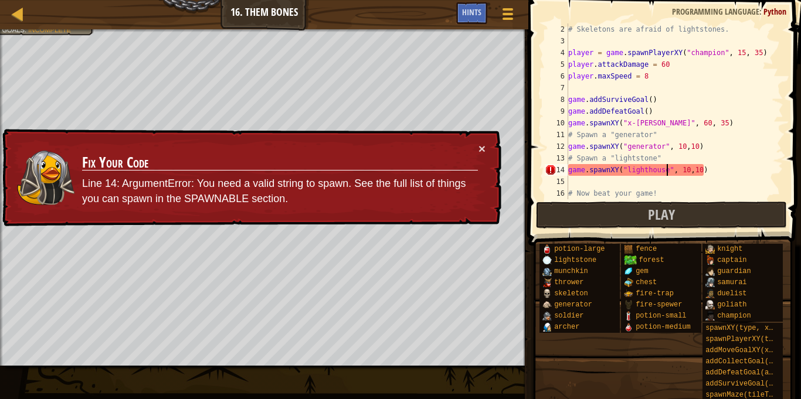
click at [683, 168] on div "# Skeletons are afraid of lightstones. player = game . spawnPlayerXY ( "champio…" at bounding box center [674, 122] width 217 height 199
click at [651, 168] on div "# Skeletons are afraid of lightstones. player = game . spawnPlayerXY ( "champio…" at bounding box center [674, 122] width 217 height 199
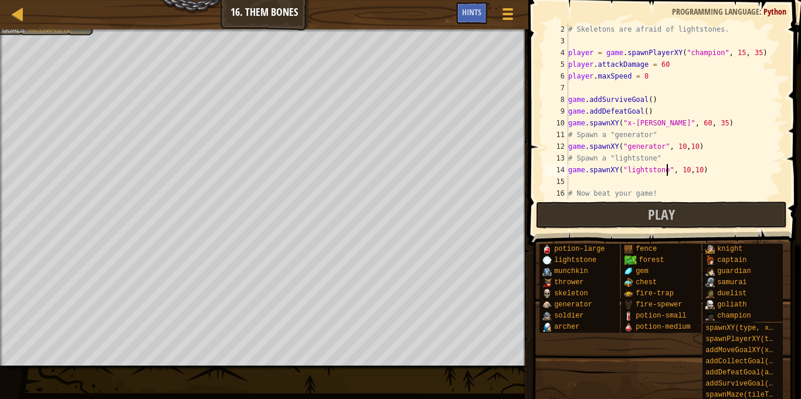
click at [687, 169] on div "# Skeletons are afraid of lightstones. player = game . spawnPlayerXY ( "champio…" at bounding box center [674, 122] width 217 height 199
click at [696, 171] on div "# Skeletons are afraid of lightstones. player = game . spawnPlayerXY ( "champio…" at bounding box center [674, 122] width 217 height 199
type textarea "game.spawnXY("lightstone", 10,20)"
click at [654, 222] on span "Play" at bounding box center [661, 214] width 27 height 19
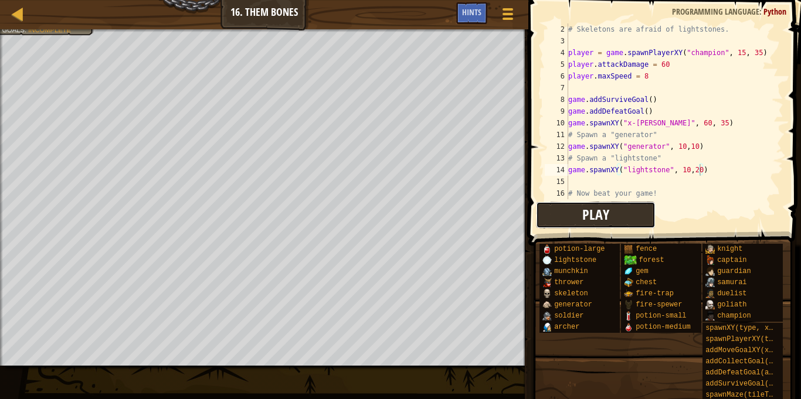
click at [553, 202] on button "Play" at bounding box center [596, 215] width 120 height 27
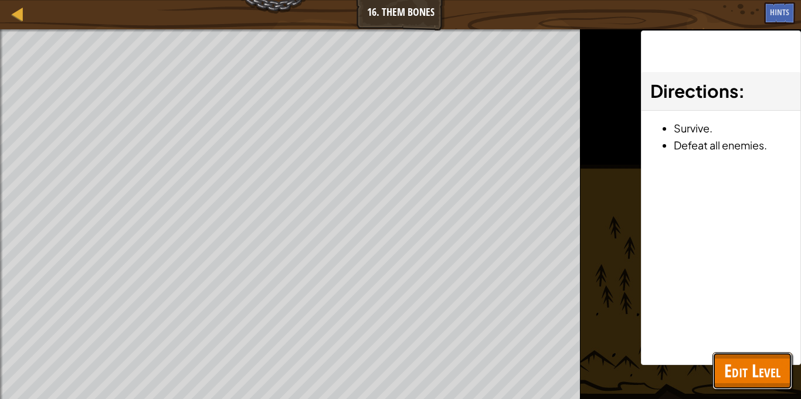
click at [738, 373] on span "Edit Level" at bounding box center [752, 371] width 56 height 24
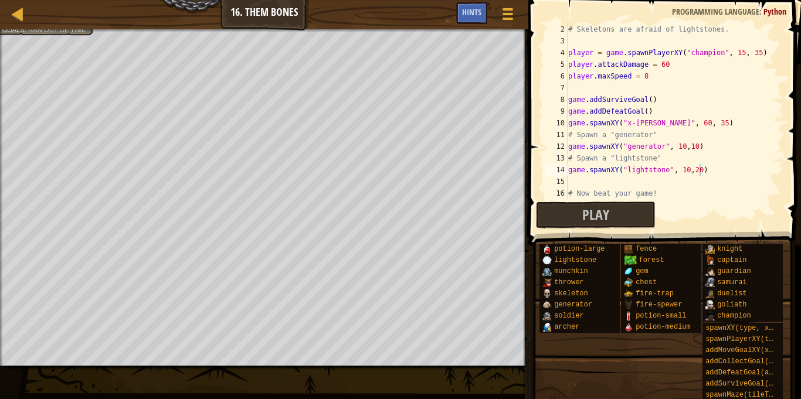
click at [668, 187] on div "# Skeletons are afraid of lightstones. player = game . spawnPlayerXY ( "champio…" at bounding box center [674, 122] width 217 height 199
type textarea "h"
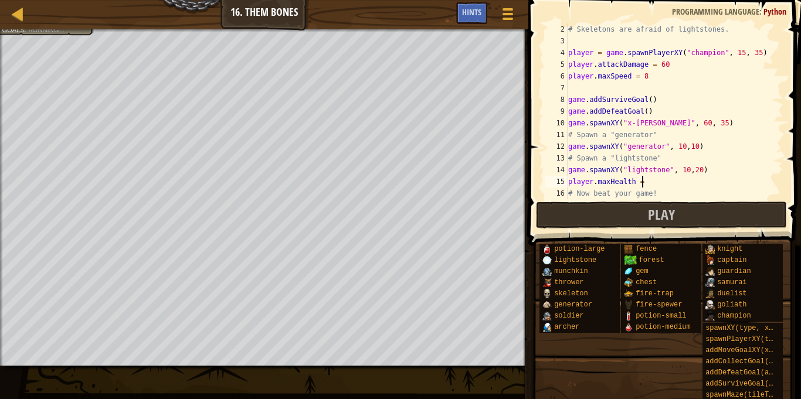
scroll to position [5, 10]
type textarea "player.maxHealth = 900000000000"
type textarea "player.maxSpeed = 900000000000"
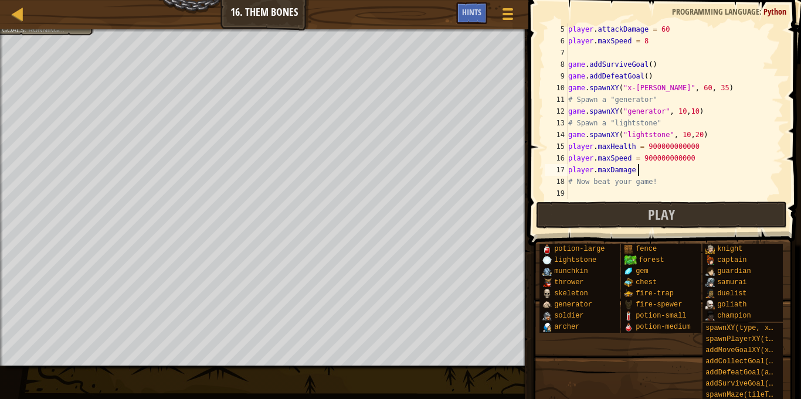
scroll to position [5, 10]
type textarea "player.maxDamage = 9000000000000"
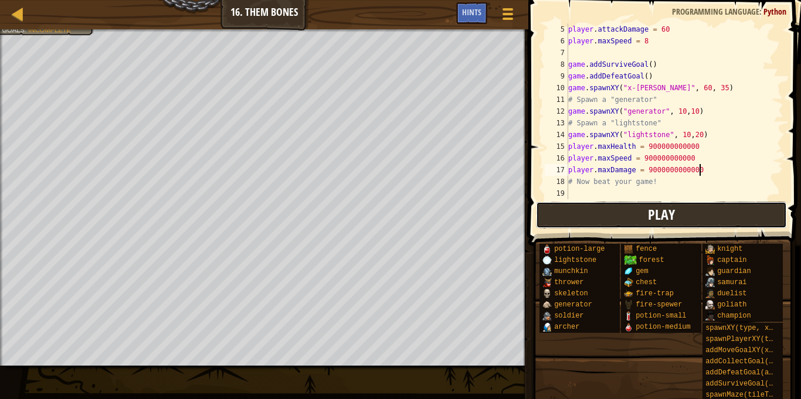
click at [591, 218] on button "Play" at bounding box center [661, 215] width 251 height 27
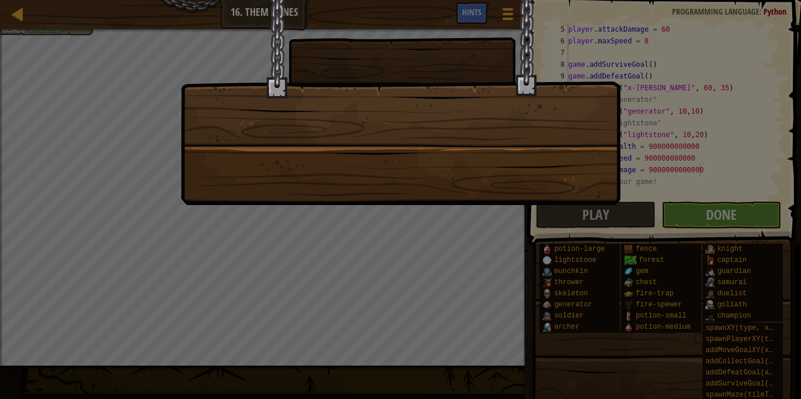
click at [683, 210] on div at bounding box center [400, 199] width 801 height 399
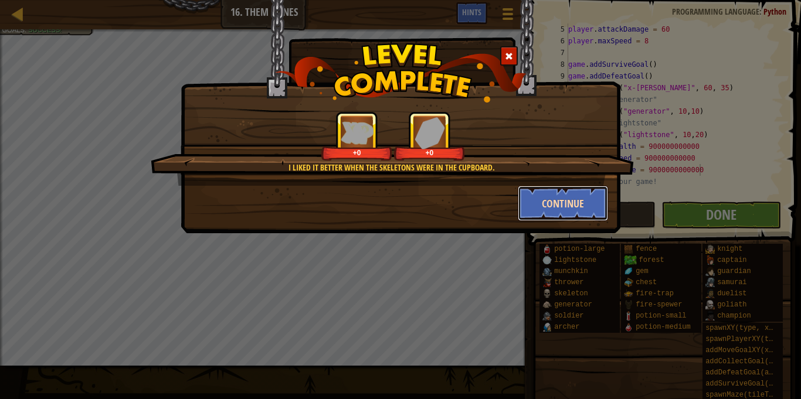
click at [543, 186] on button "Continue" at bounding box center [563, 203] width 91 height 35
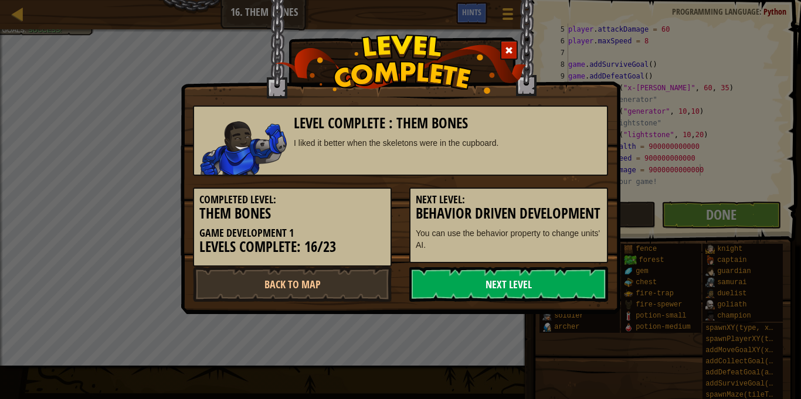
click at [551, 290] on link "Next Level" at bounding box center [508, 284] width 199 height 35
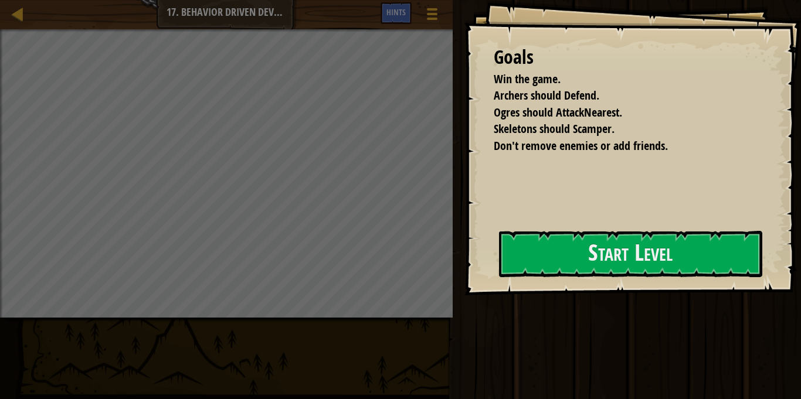
click at [567, 285] on div "Goals Win the game. Archers should Defend. Ogres should AttackNearest. Skeleton…" at bounding box center [632, 147] width 336 height 295
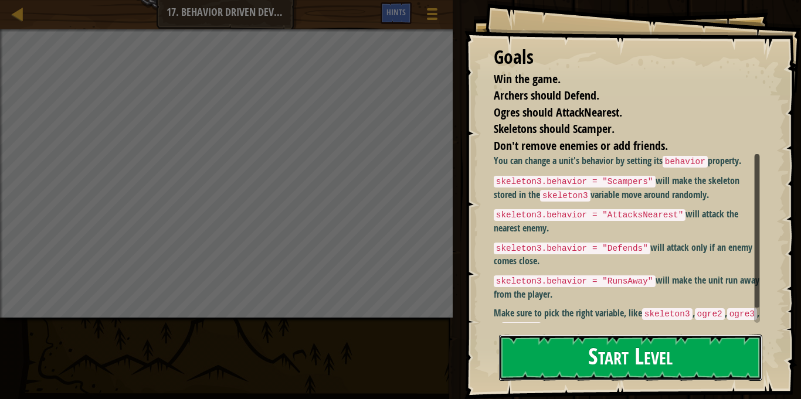
click at [625, 335] on button "Start Level" at bounding box center [630, 358] width 263 height 46
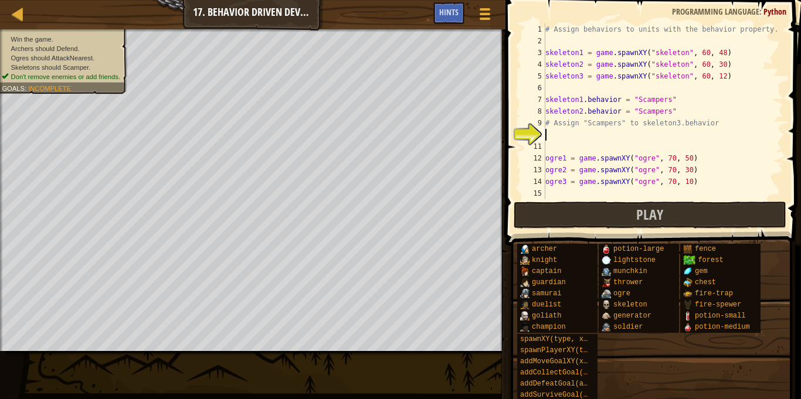
scroll to position [18, 0]
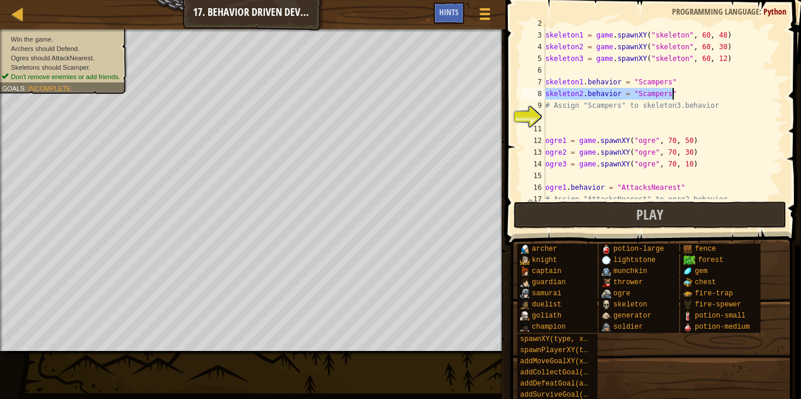
drag, startPoint x: 547, startPoint y: 94, endPoint x: 678, endPoint y: 97, distance: 131.3
click at [678, 97] on div "skeleton1 = game . spawnXY ( "skeleton" , 60 , 48 ) skeleton2 = game . spawnXY …" at bounding box center [663, 117] width 240 height 199
type textarea "skeleton2.behavior = "Scampers""
click at [661, 120] on div "skeleton1 = game . spawnXY ( "skeleton" , 60 , 48 ) skeleton2 = game . spawnXY …" at bounding box center [663, 117] width 240 height 199
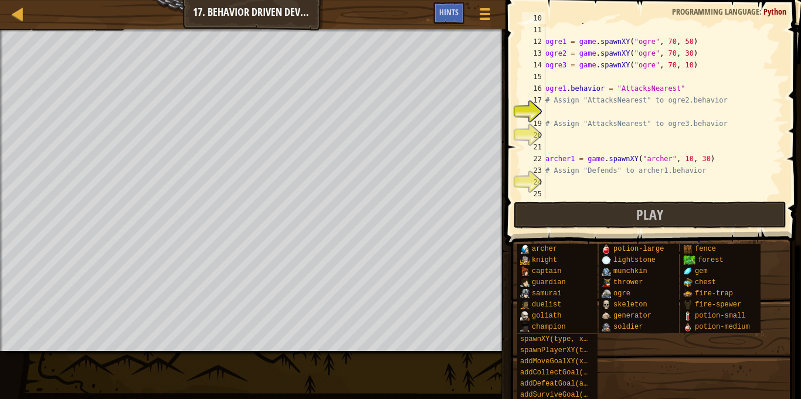
scroll to position [118, 0]
drag, startPoint x: 690, startPoint y: 87, endPoint x: 542, endPoint y: 92, distance: 147.8
click at [542, 92] on div "skeleton3.behavior = "Scampers" 11 12 13 14 15 16 17 18 19 20 21 22 23 24 25 26…" at bounding box center [651, 111] width 264 height 176
click at [546, 99] on div "ogre1 = game . spawnXY ( "ogre" , 70 , 50 ) ogre2 = game . spawnXY ( "ogre" , 7…" at bounding box center [663, 122] width 240 height 199
type textarea "# Assign "AttacksNearest" to ogre2.behavior"
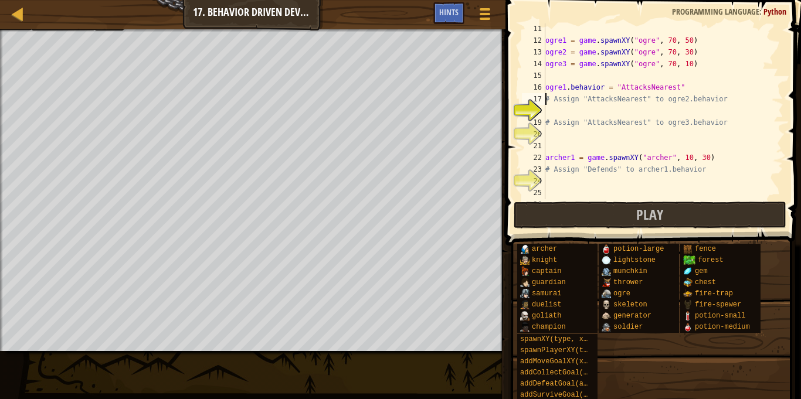
click at [549, 110] on div "ogre1 = game . spawnXY ( "ogre" , 70 , 50 ) ogre2 = game . spawnXY ( "ogre" , 7…" at bounding box center [663, 122] width 240 height 199
type textarea "# Assign "AttacksNearest" to ogre3.behavior"
type textarea "ogre1.behavior = "AttacksNearest""
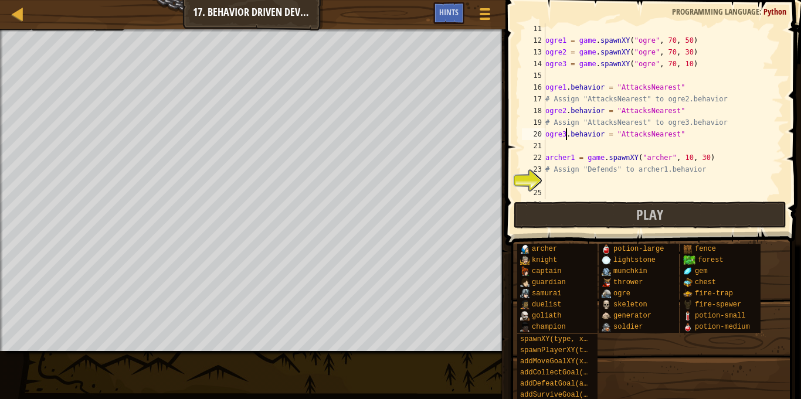
scroll to position [5, 3]
drag, startPoint x: 720, startPoint y: 160, endPoint x: 710, endPoint y: 179, distance: 21.8
click at [710, 179] on div "ogre1 = game . spawnXY ( "ogre" , 70 , 50 ) ogre2 = game . spawnXY ( "ogre" , 7…" at bounding box center [663, 122] width 240 height 199
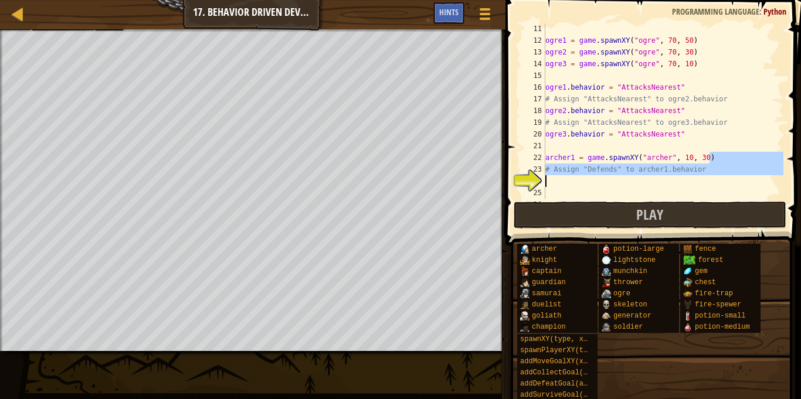
type textarea "# Assign "Defends" to archer1.behavior"
click at [699, 183] on div "ogre1 = game . spawnXY ( "ogre" , 70 , 50 ) ogre2 = game . spawnXY ( "ogre" , 7…" at bounding box center [663, 111] width 240 height 176
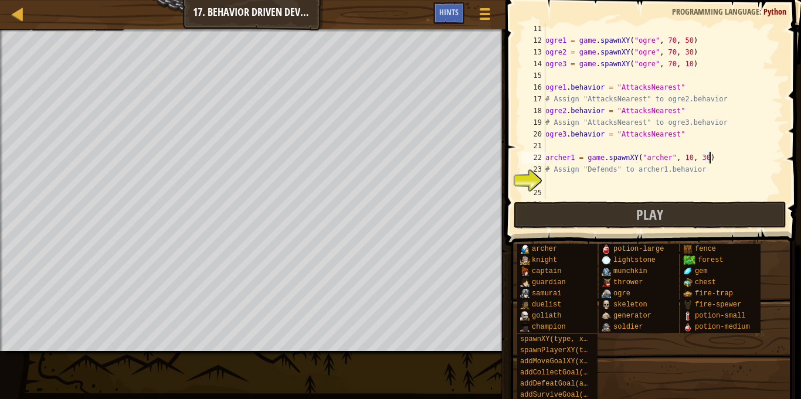
click at [717, 158] on div "ogre1 = game . spawnXY ( "ogre" , 70 , 50 ) ogre2 = game . spawnXY ( "ogre" , 7…" at bounding box center [663, 122] width 240 height 199
type textarea "archer1 = game.spawnXY("[PERSON_NAME]", 10, 30)"
click at [708, 185] on div "ogre1 = game . spawnXY ( "ogre" , 70 , 50 ) ogre2 = game . spawnXY ( "ogre" , 7…" at bounding box center [663, 122] width 240 height 199
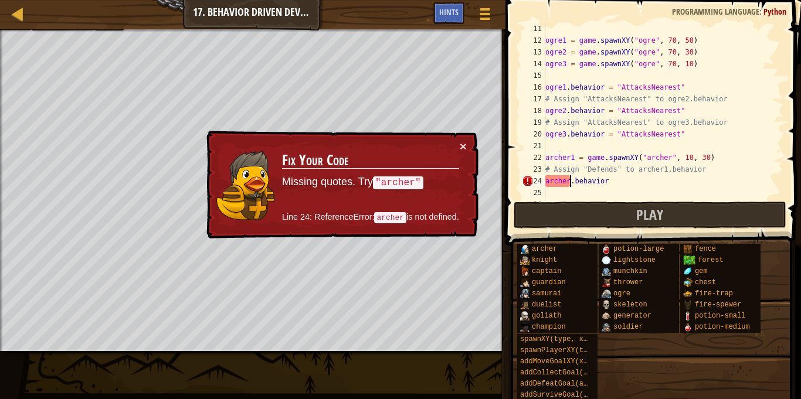
type textarea "archer1.behavior"
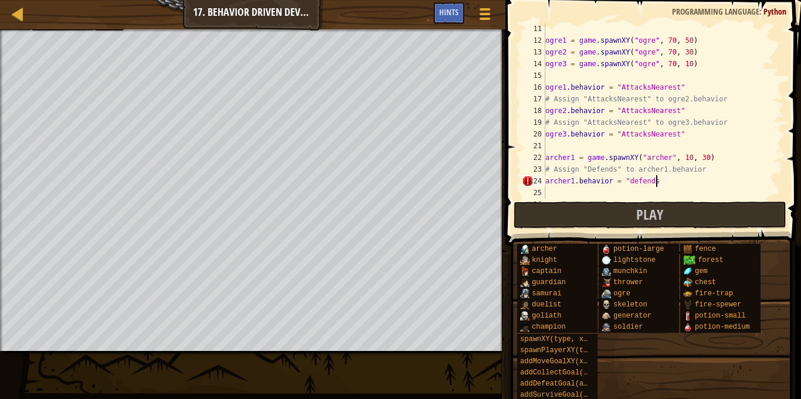
scroll to position [5, 16]
click at [672, 216] on button "Play" at bounding box center [650, 215] width 273 height 27
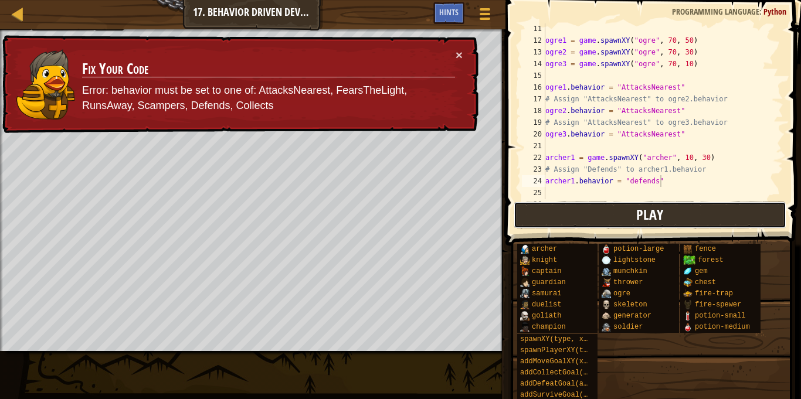
click at [645, 222] on span "Play" at bounding box center [649, 214] width 27 height 19
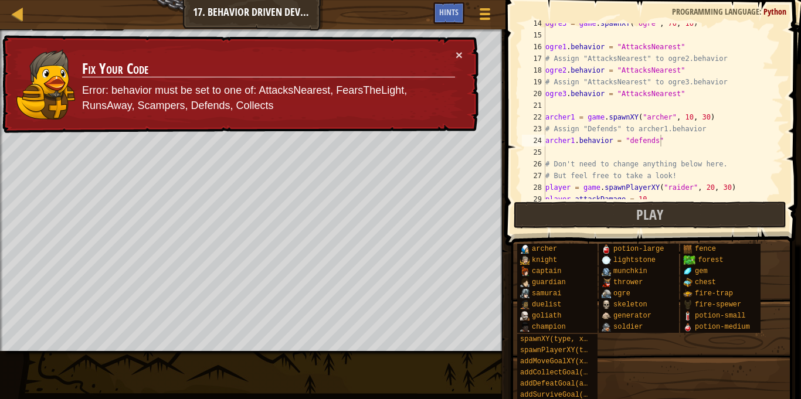
scroll to position [160, 0]
click at [631, 141] on div "ogre3 = game . spawnXY ( "ogre" , 70 , 10 ) ogre1 . behavior = "AttacksNearest"…" at bounding box center [663, 115] width 240 height 199
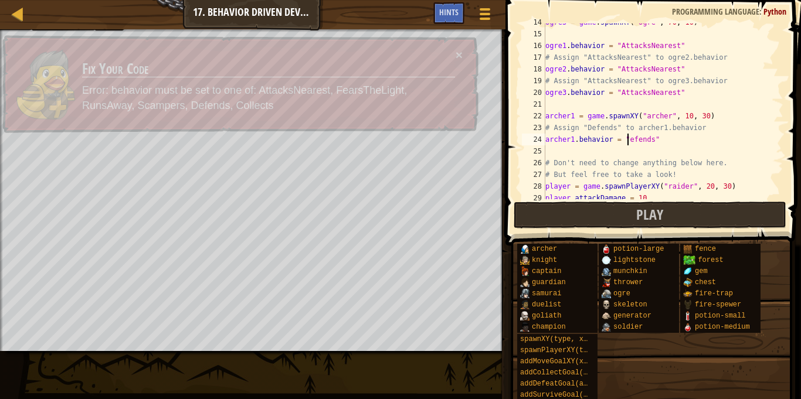
scroll to position [5, 12]
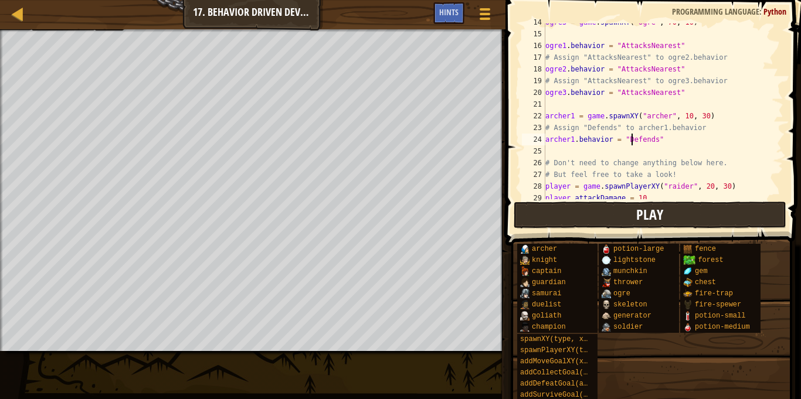
type textarea "archer1.behavior = "Defends""
click at [748, 219] on button "Play" at bounding box center [650, 215] width 273 height 27
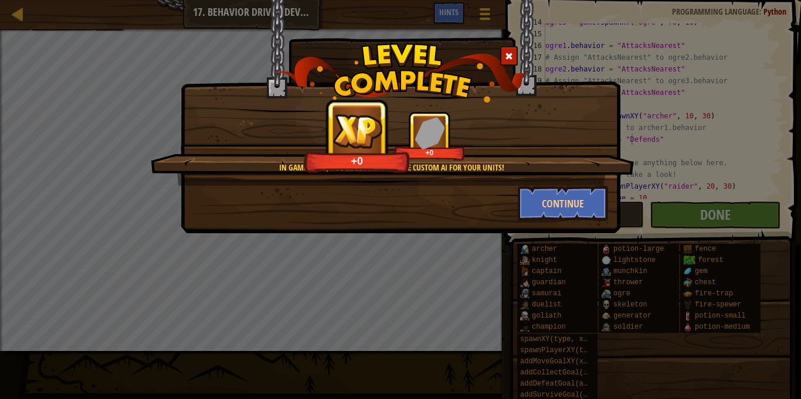
click at [543, 223] on div "In Game Dev 2, you'll be able to write custom AI for your units! +0 +0 Continue" at bounding box center [401, 116] width 440 height 233
click at [544, 212] on button "Continue" at bounding box center [563, 203] width 91 height 35
